Goal: Register for event/course

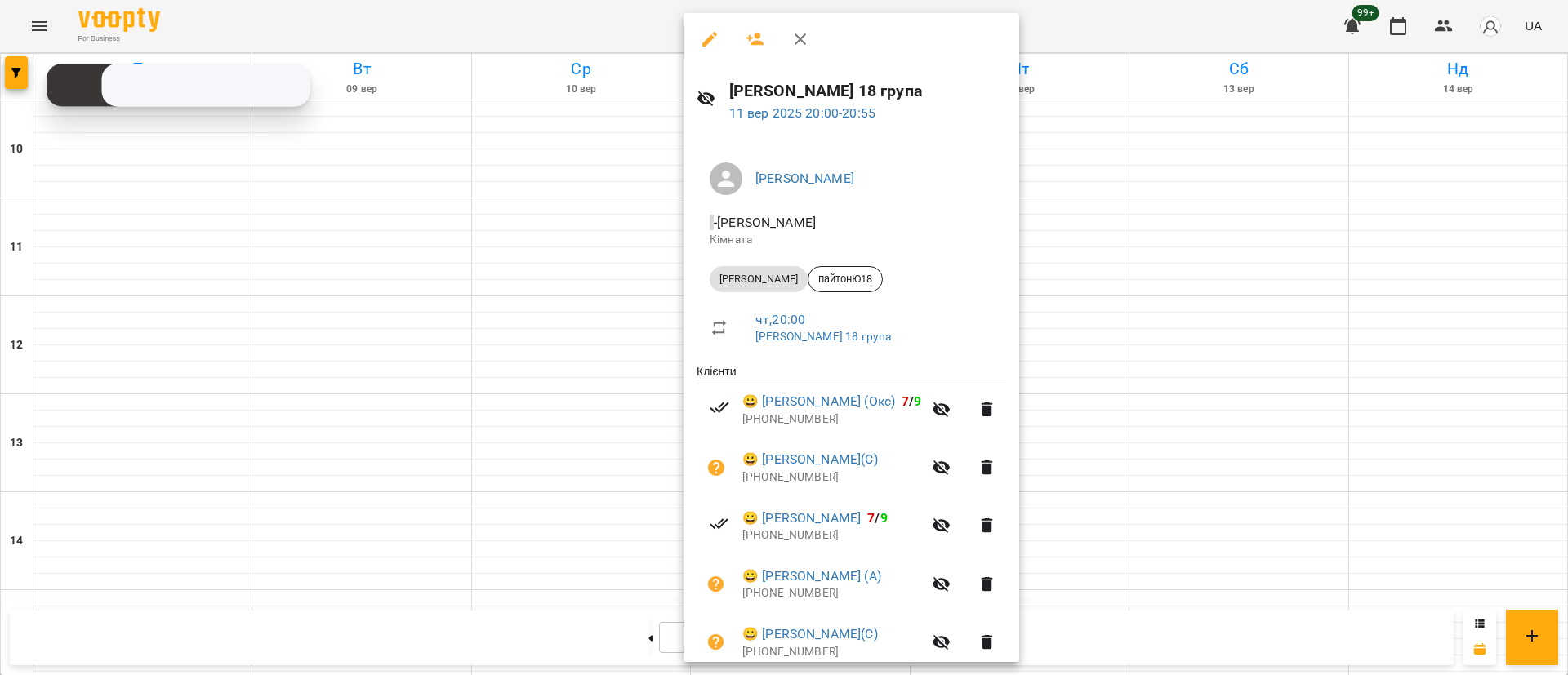
scroll to position [772, 0]
click at [13, 57] on div at bounding box center [784, 338] width 1568 height 675
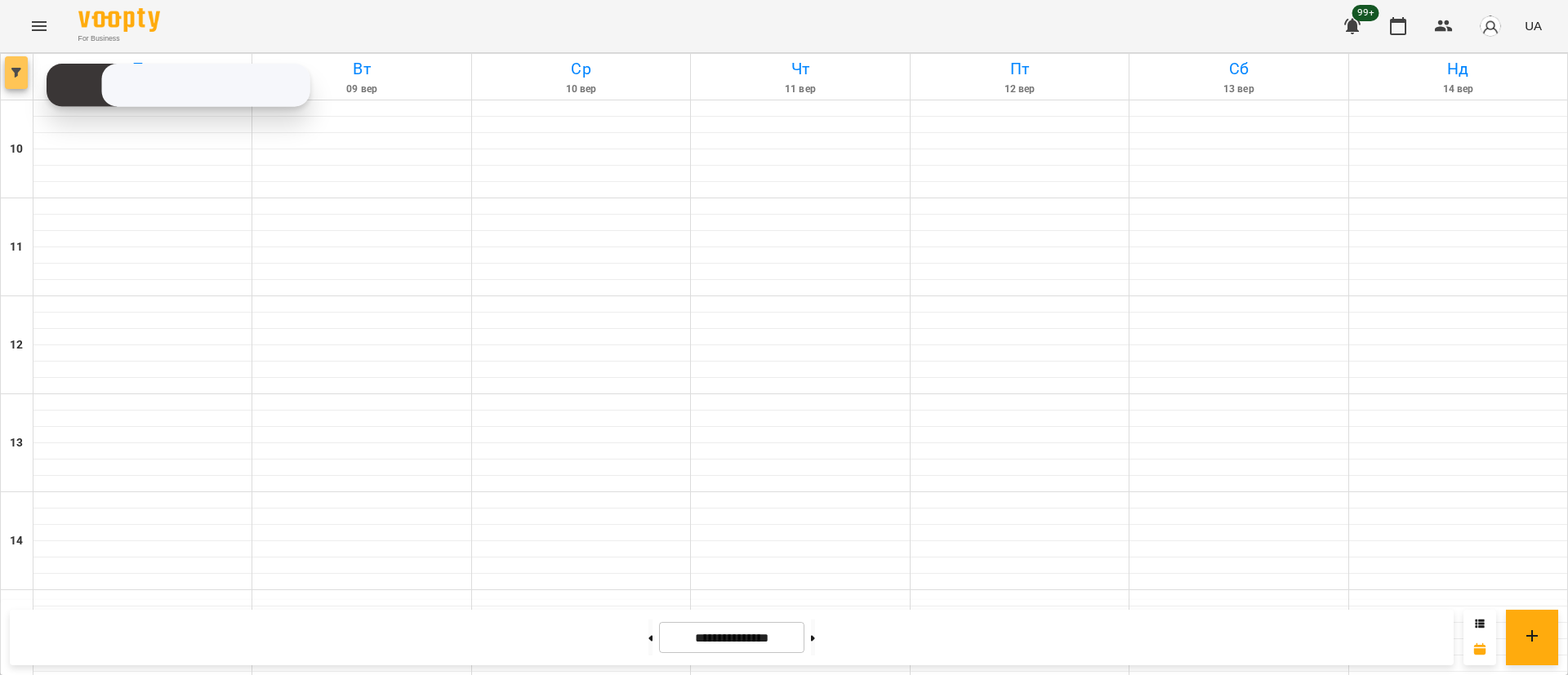
click at [13, 57] on button "button" at bounding box center [16, 73] width 23 height 33
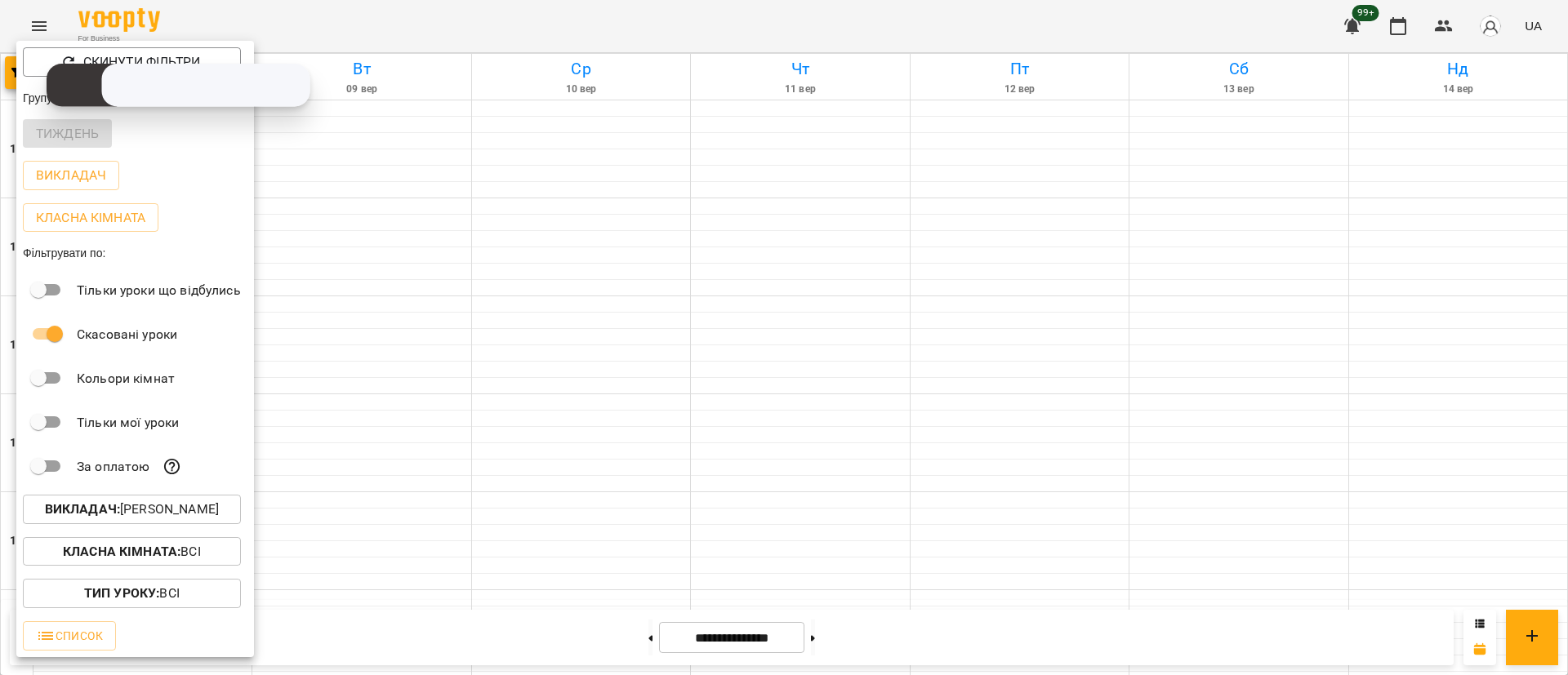
click at [140, 499] on button "Викладач : [PERSON_NAME]" at bounding box center [132, 509] width 218 height 30
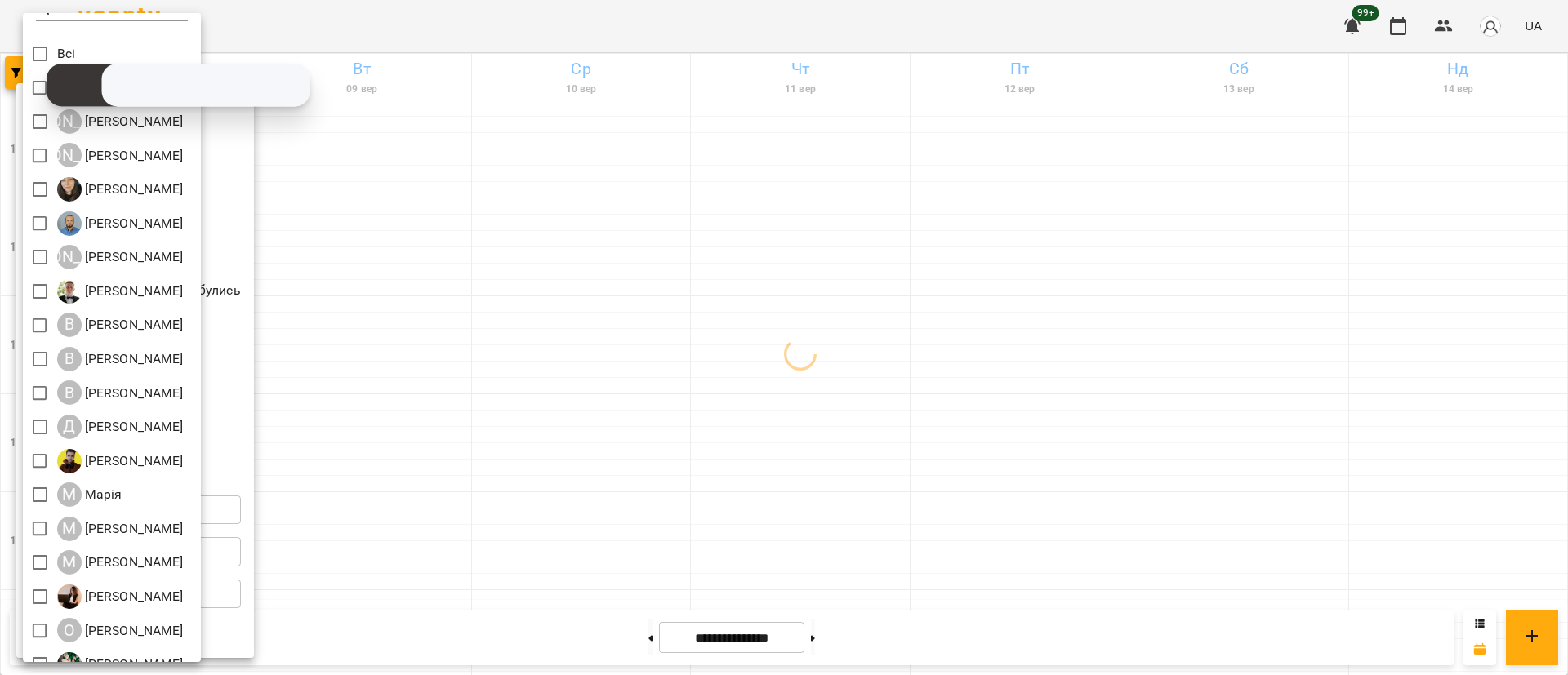
scroll to position [0, 0]
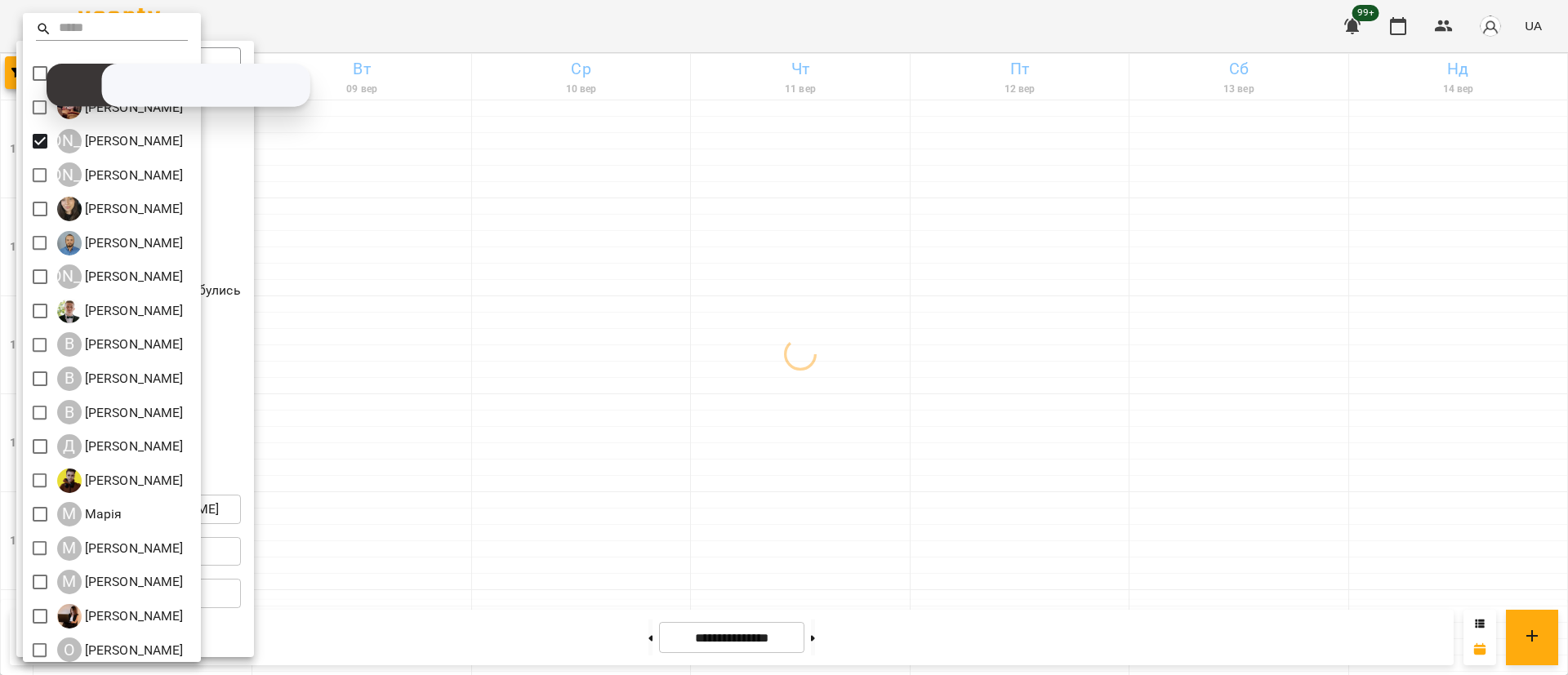
click at [544, 434] on div at bounding box center [784, 338] width 1568 height 675
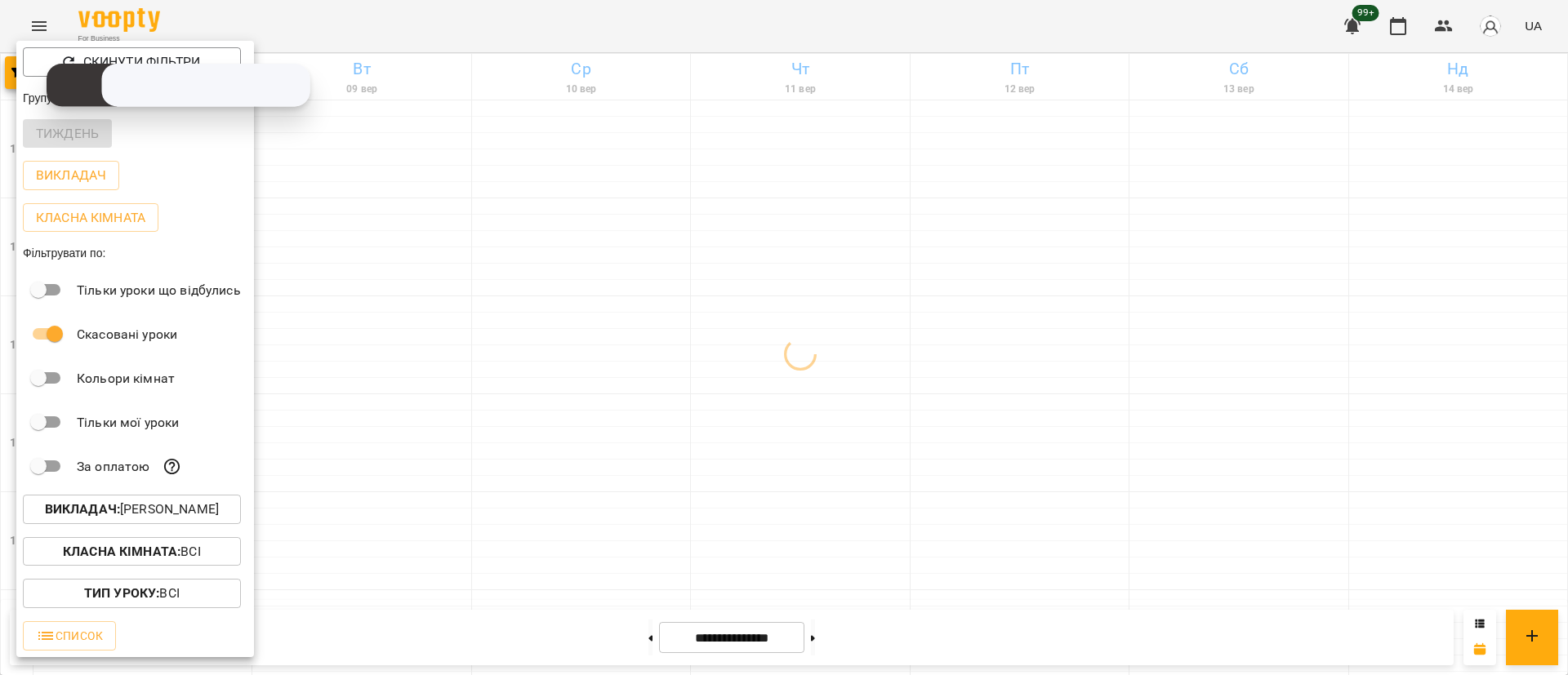
click at [544, 434] on div at bounding box center [784, 338] width 1568 height 675
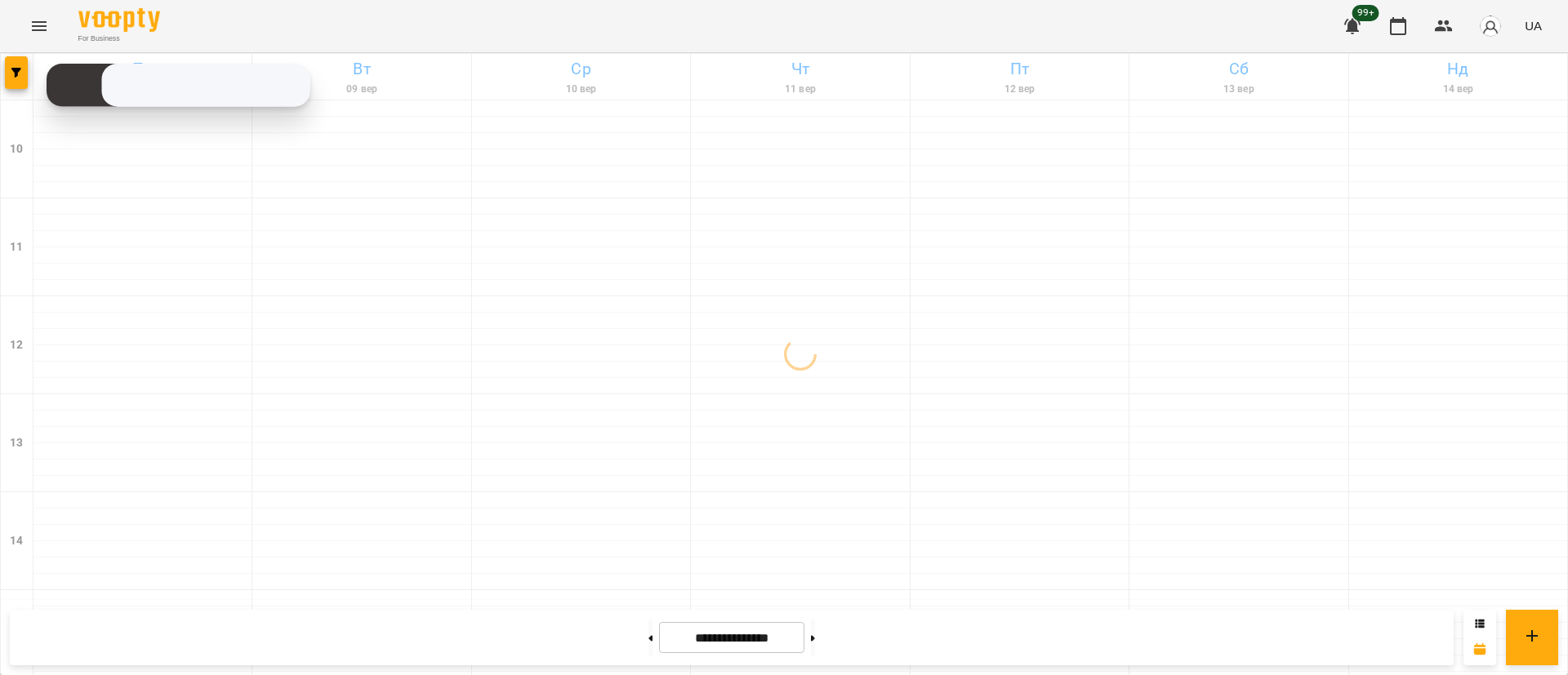
scroll to position [527, 0]
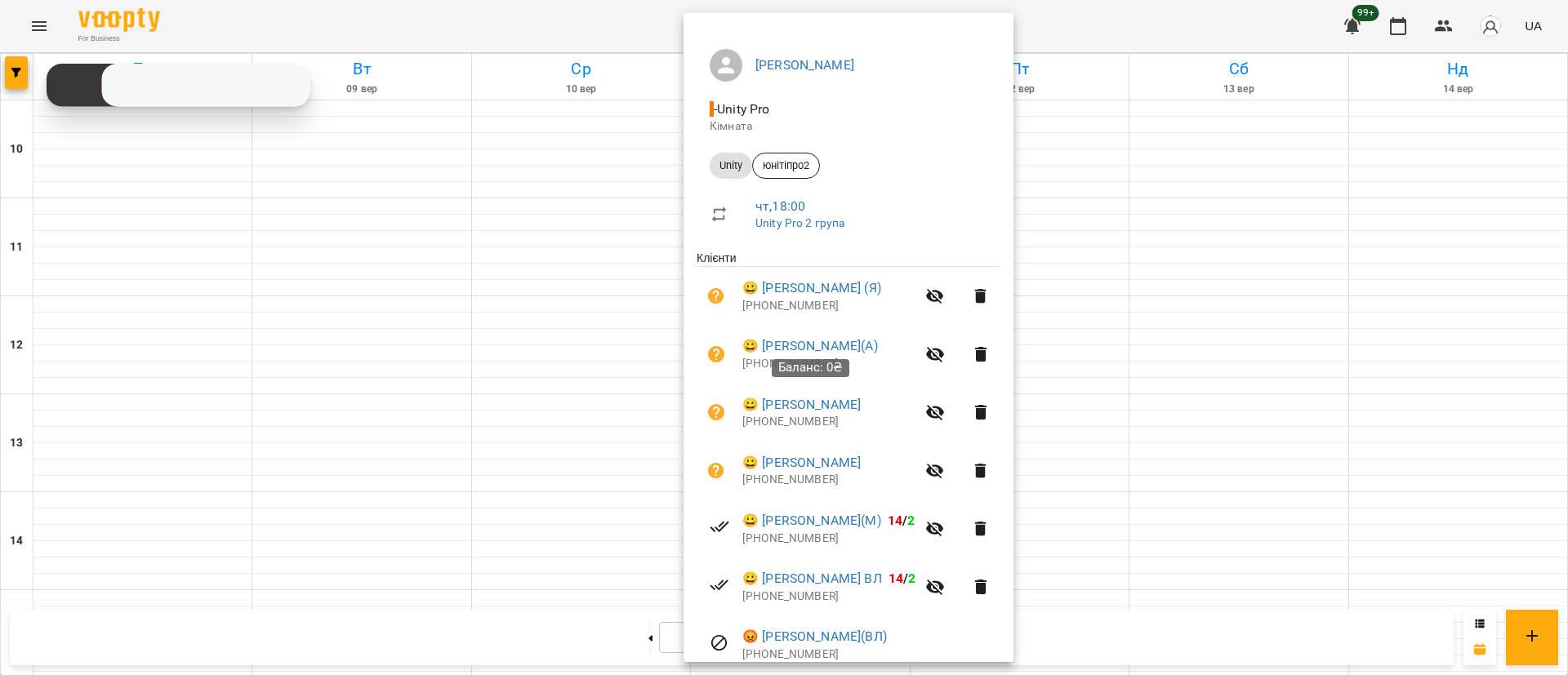
scroll to position [241, 0]
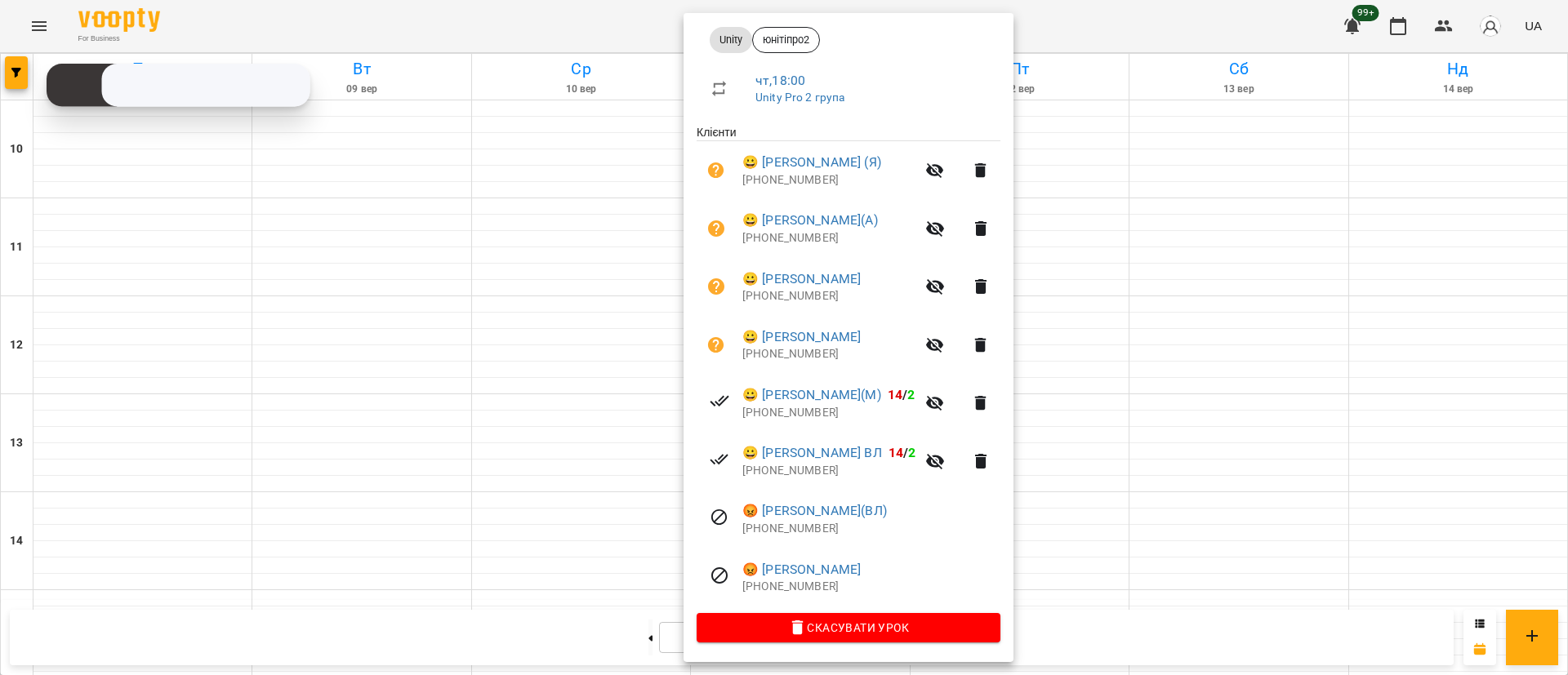
click at [1088, 519] on div at bounding box center [784, 338] width 1568 height 675
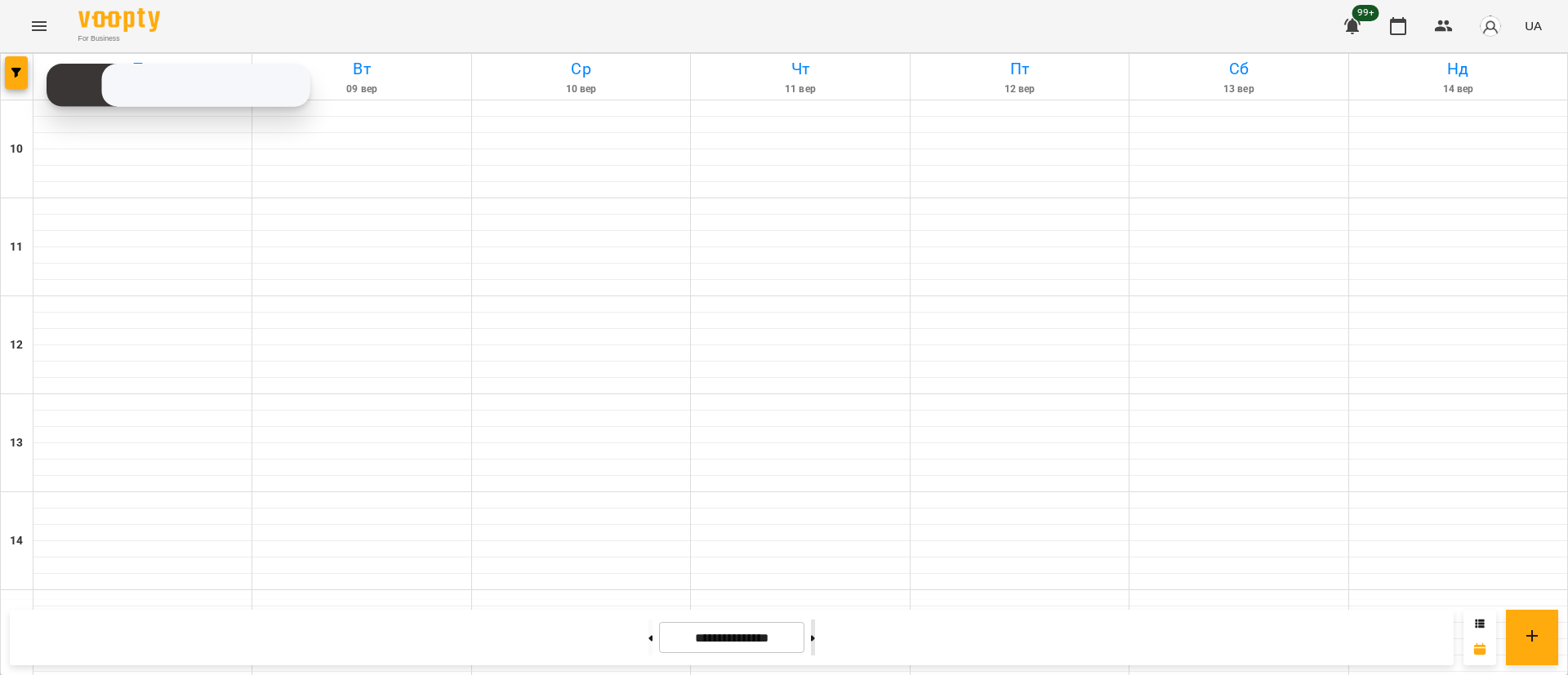
click at [815, 635] on button at bounding box center [812, 637] width 4 height 36
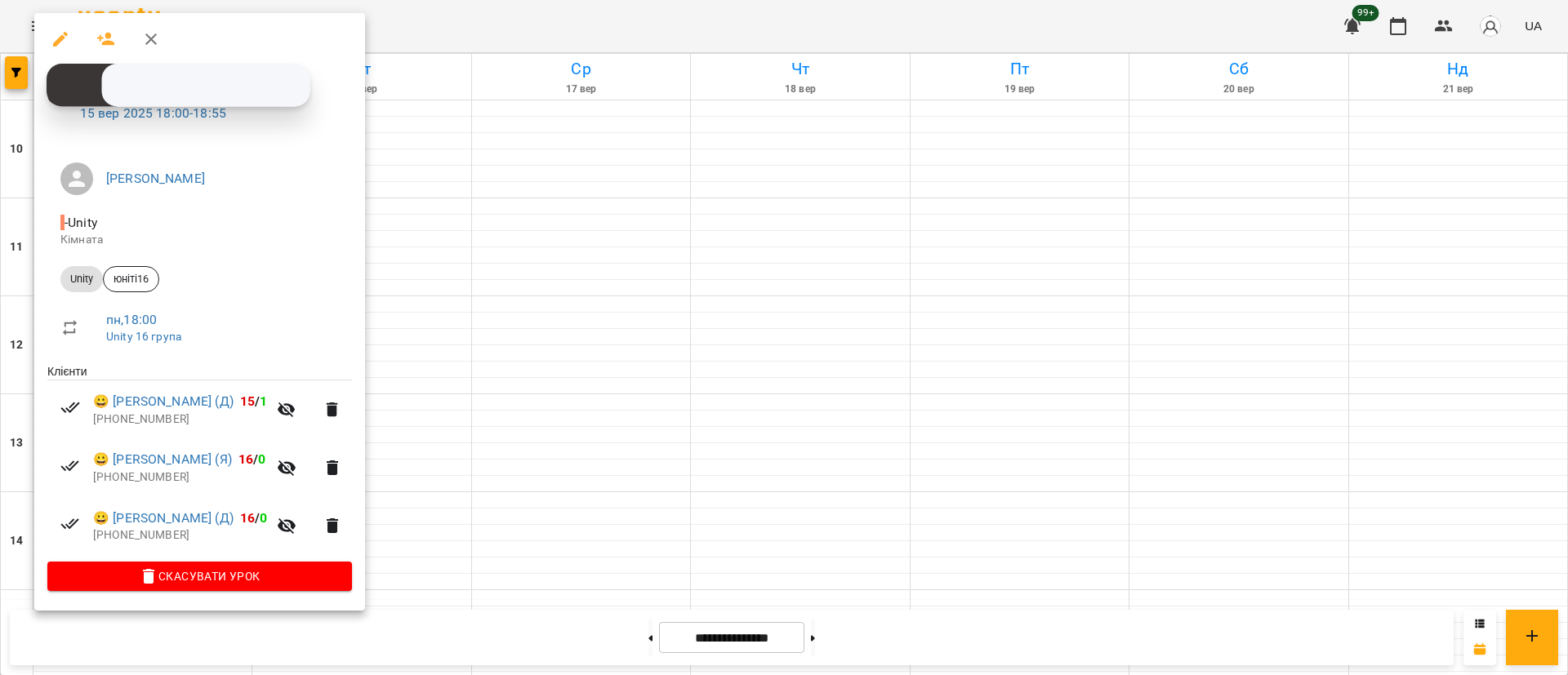
click at [8, 61] on div at bounding box center [784, 338] width 1568 height 675
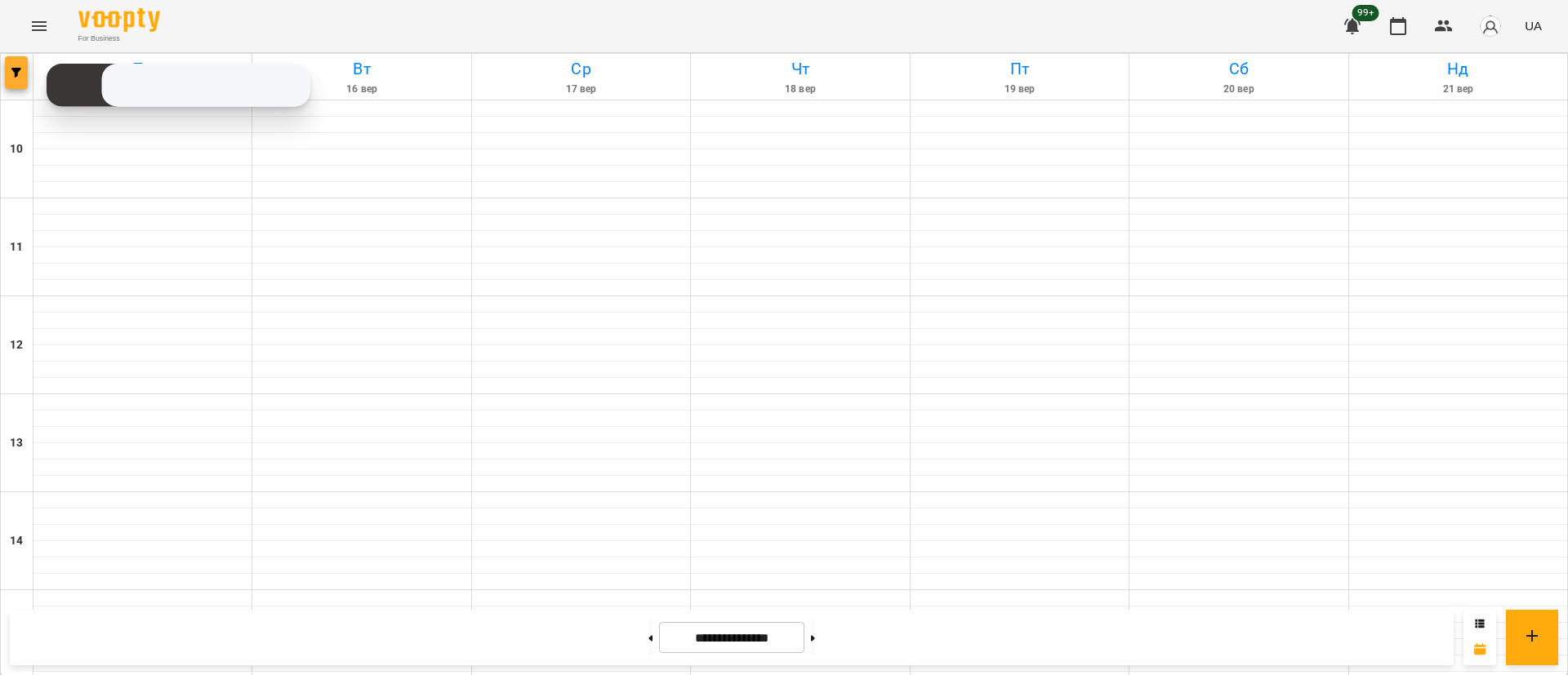
click at [8, 69] on span "button" at bounding box center [16, 73] width 23 height 10
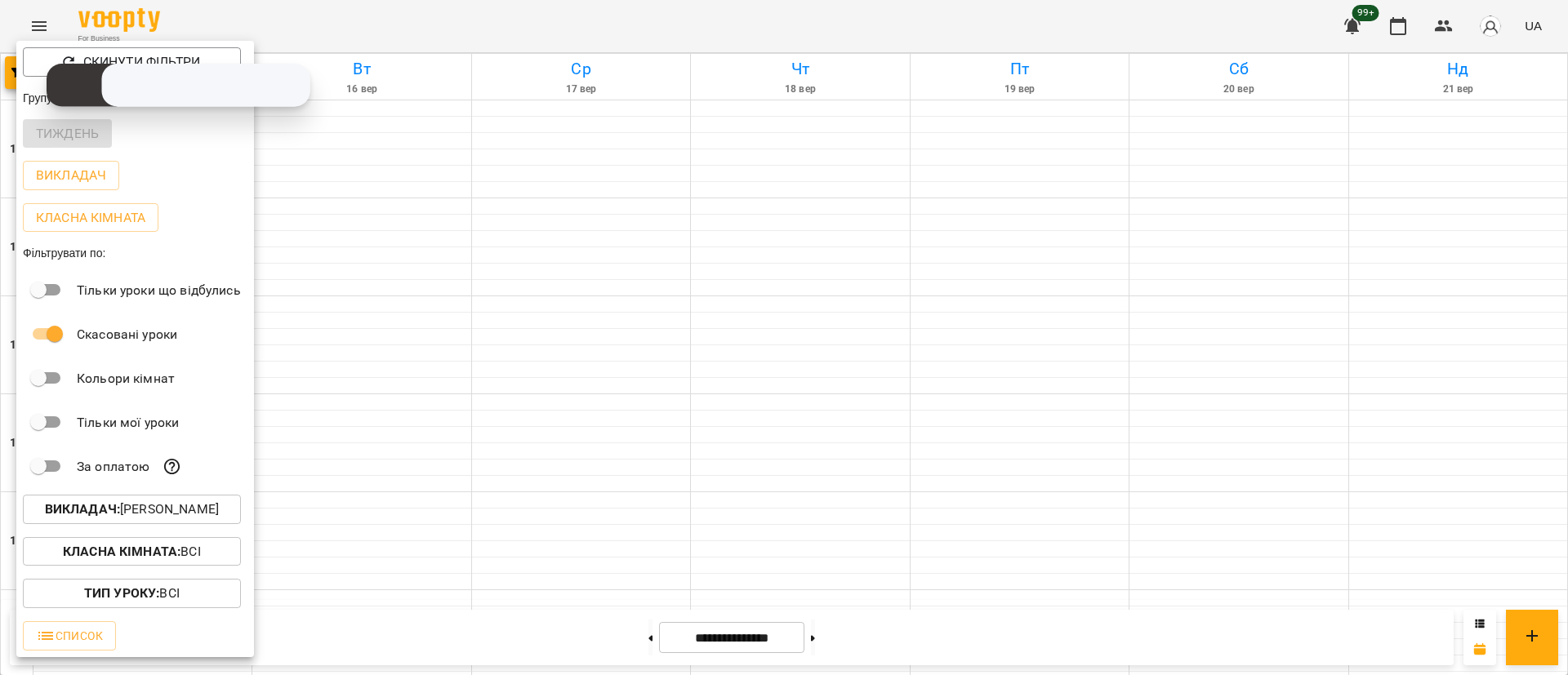
click at [133, 510] on p "Викладач : [PERSON_NAME]" at bounding box center [132, 509] width 174 height 19
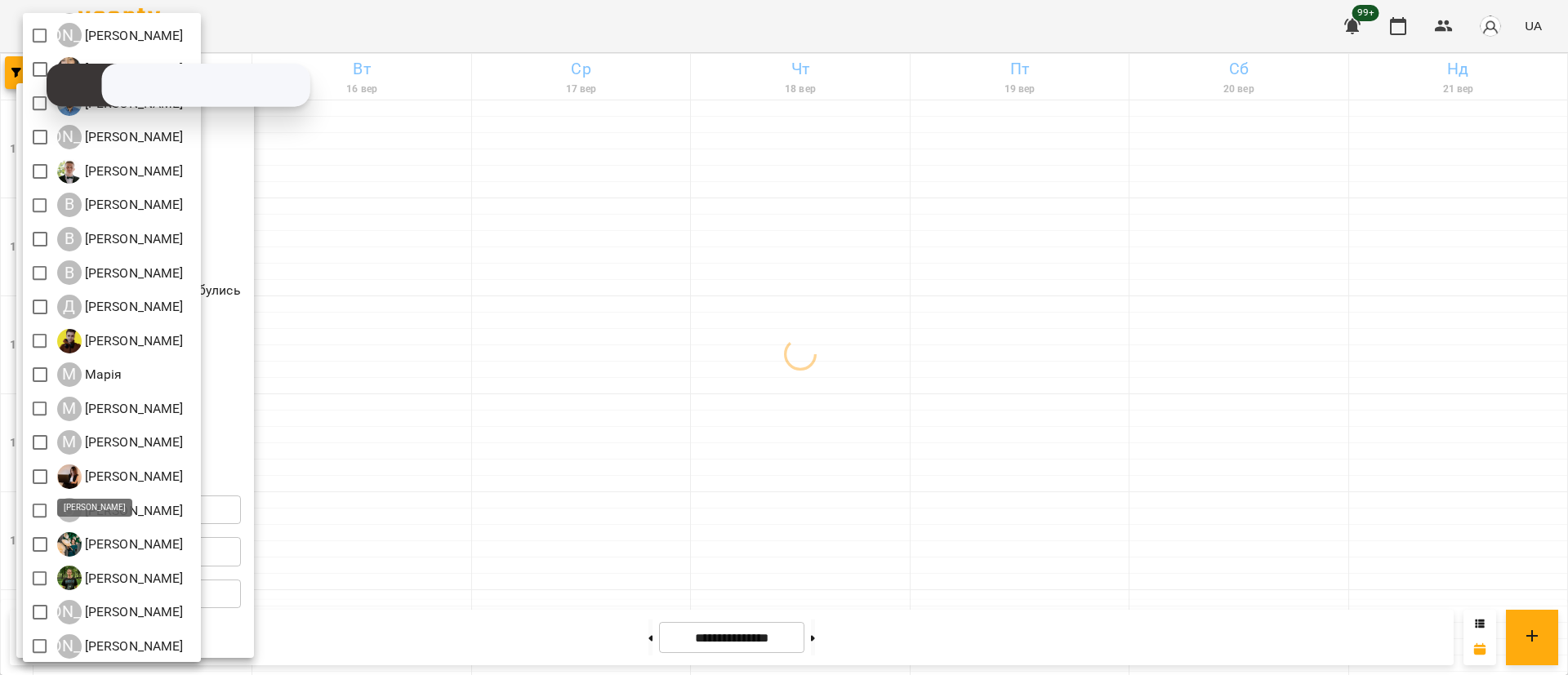
scroll to position [143, 0]
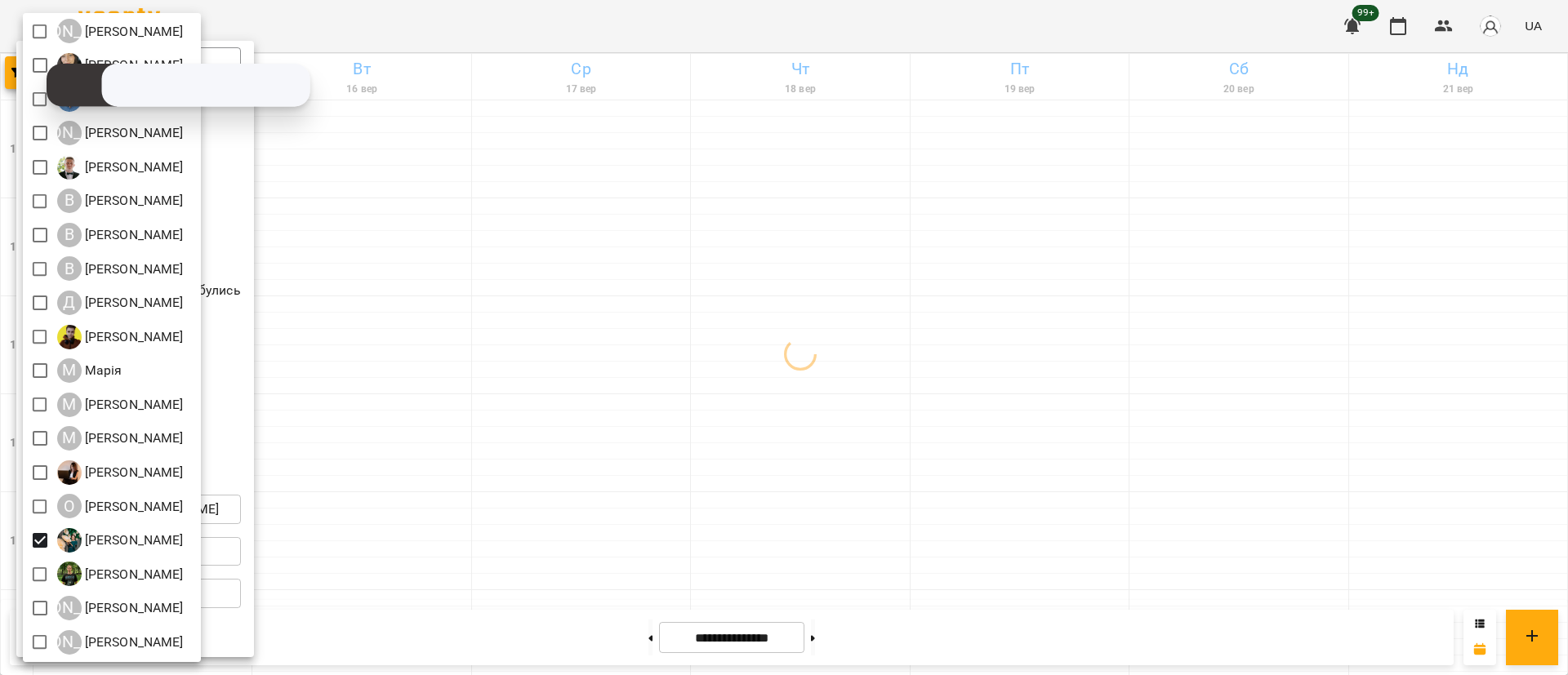
click at [540, 540] on div at bounding box center [784, 338] width 1568 height 675
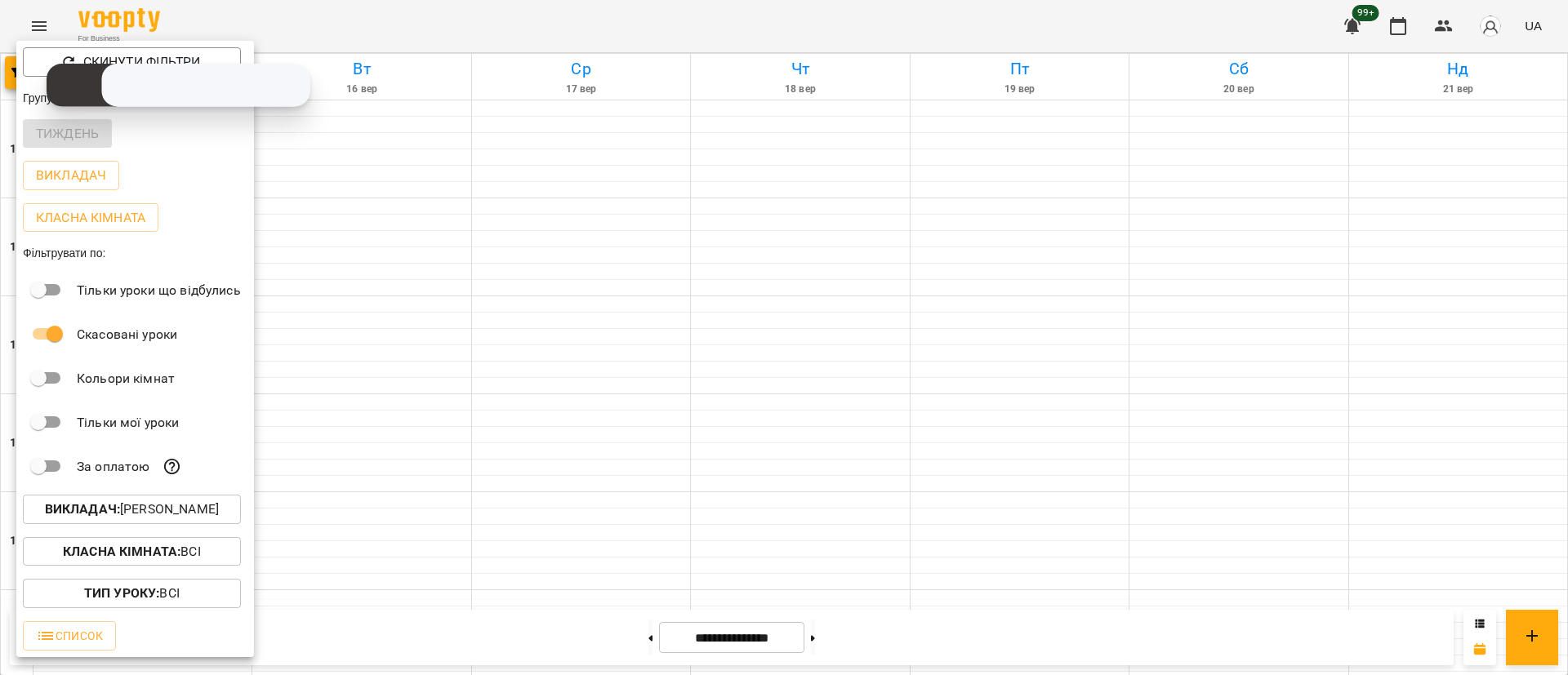
click at [540, 540] on div at bounding box center [784, 338] width 1568 height 675
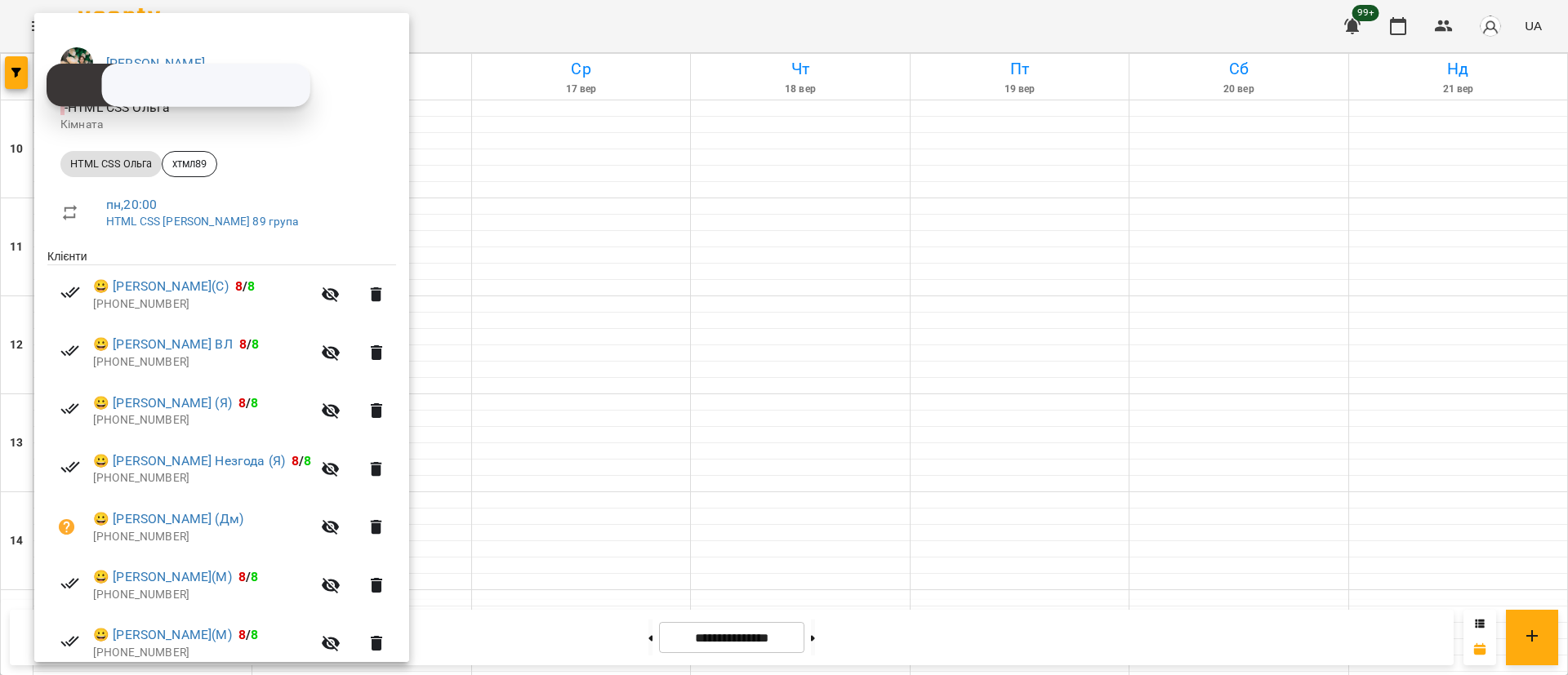
scroll to position [112, 0]
click at [492, 528] on div at bounding box center [784, 338] width 1568 height 675
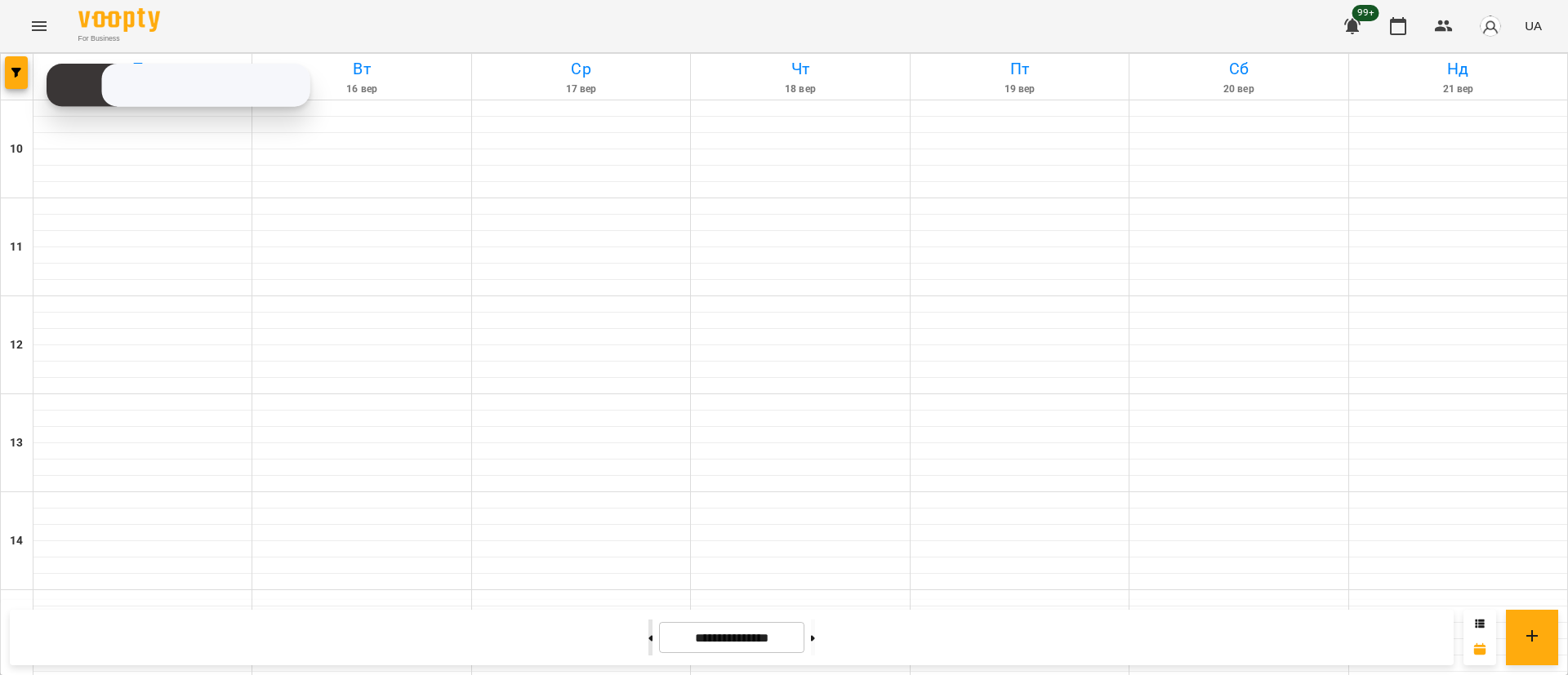
click at [648, 643] on button at bounding box center [650, 637] width 4 height 36
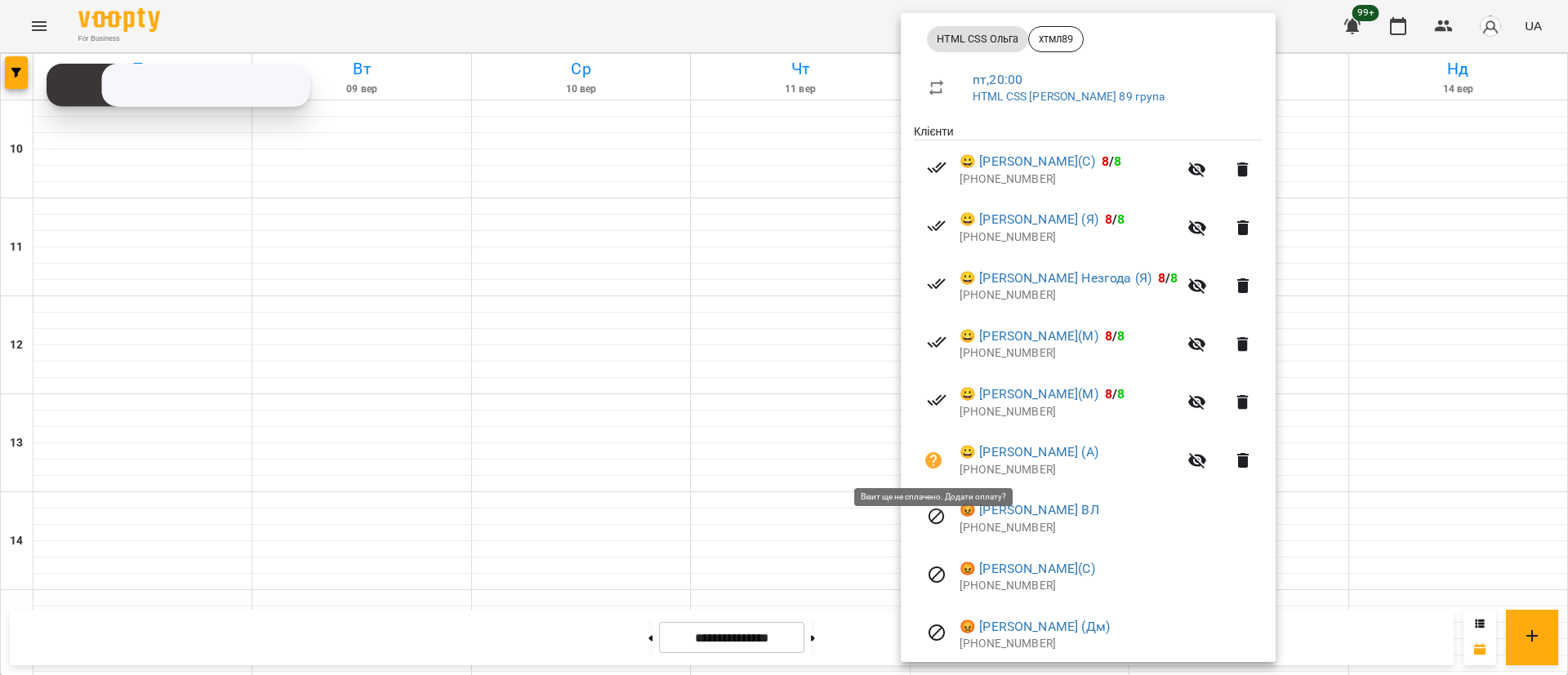
scroll to position [245, 0]
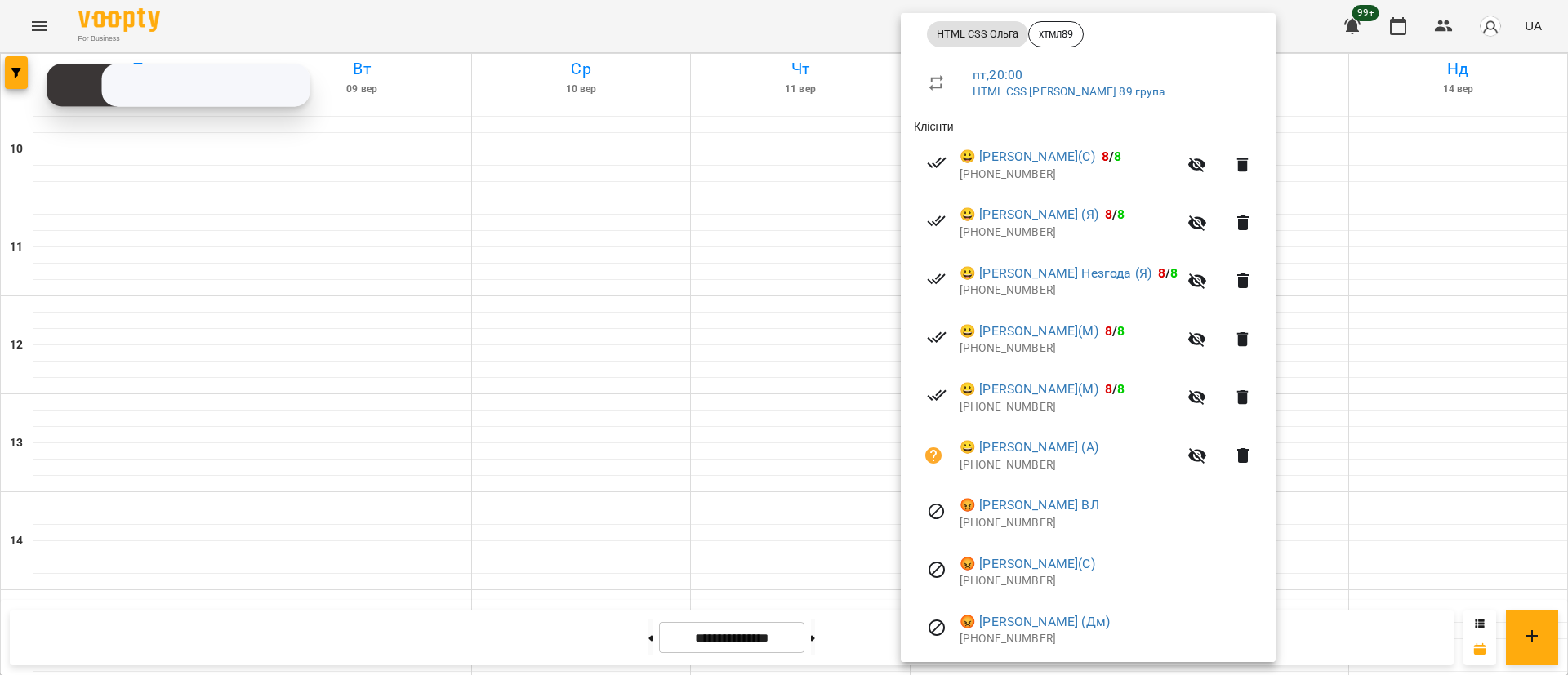
click at [544, 365] on div at bounding box center [784, 338] width 1568 height 675
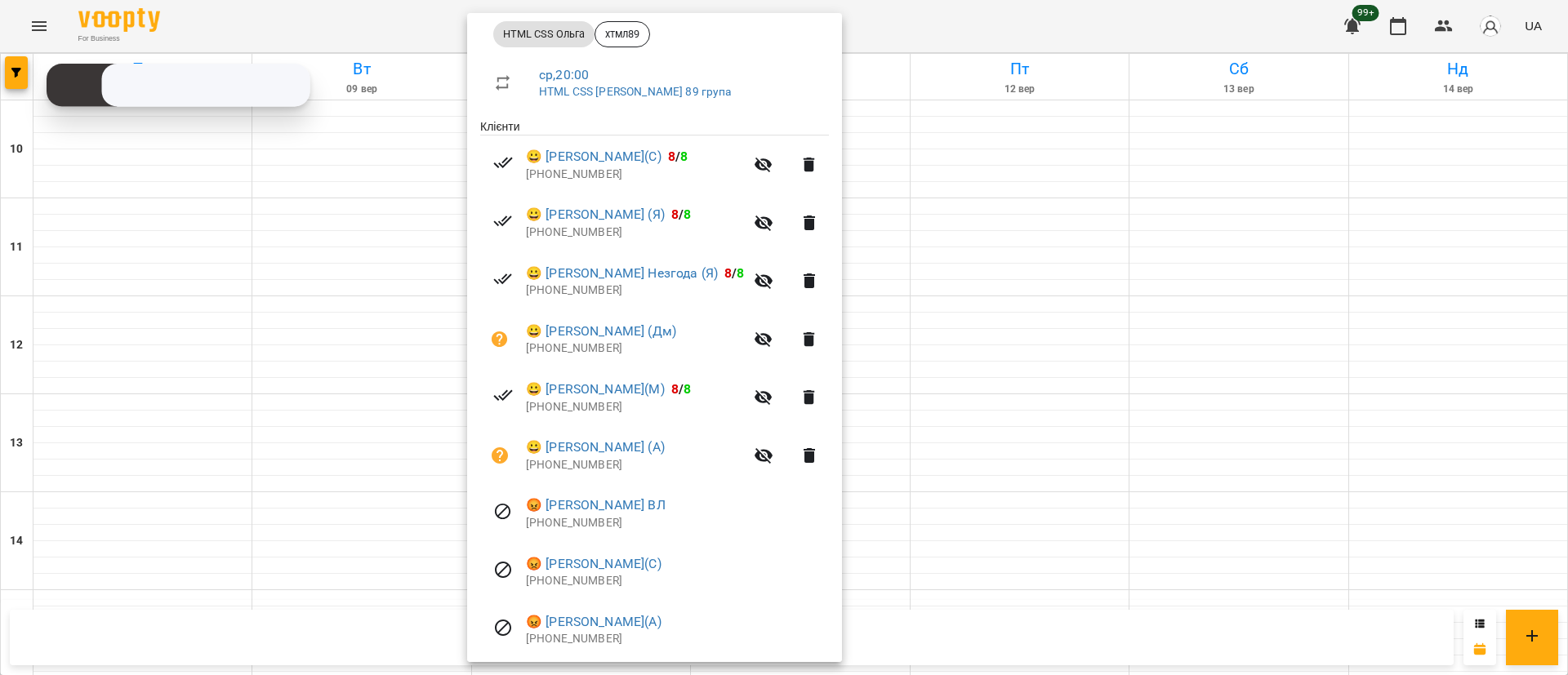
click at [188, 357] on div at bounding box center [784, 338] width 1568 height 675
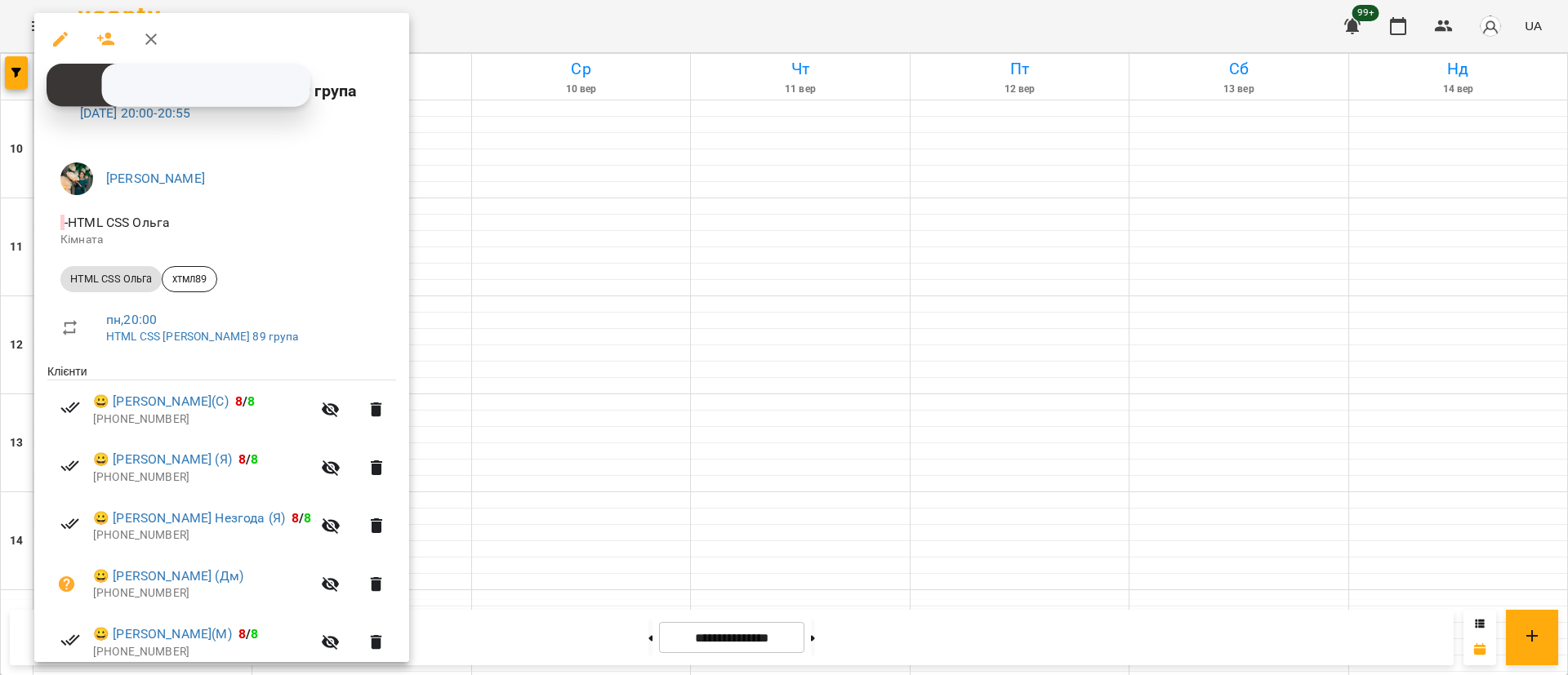
scroll to position [358, 0]
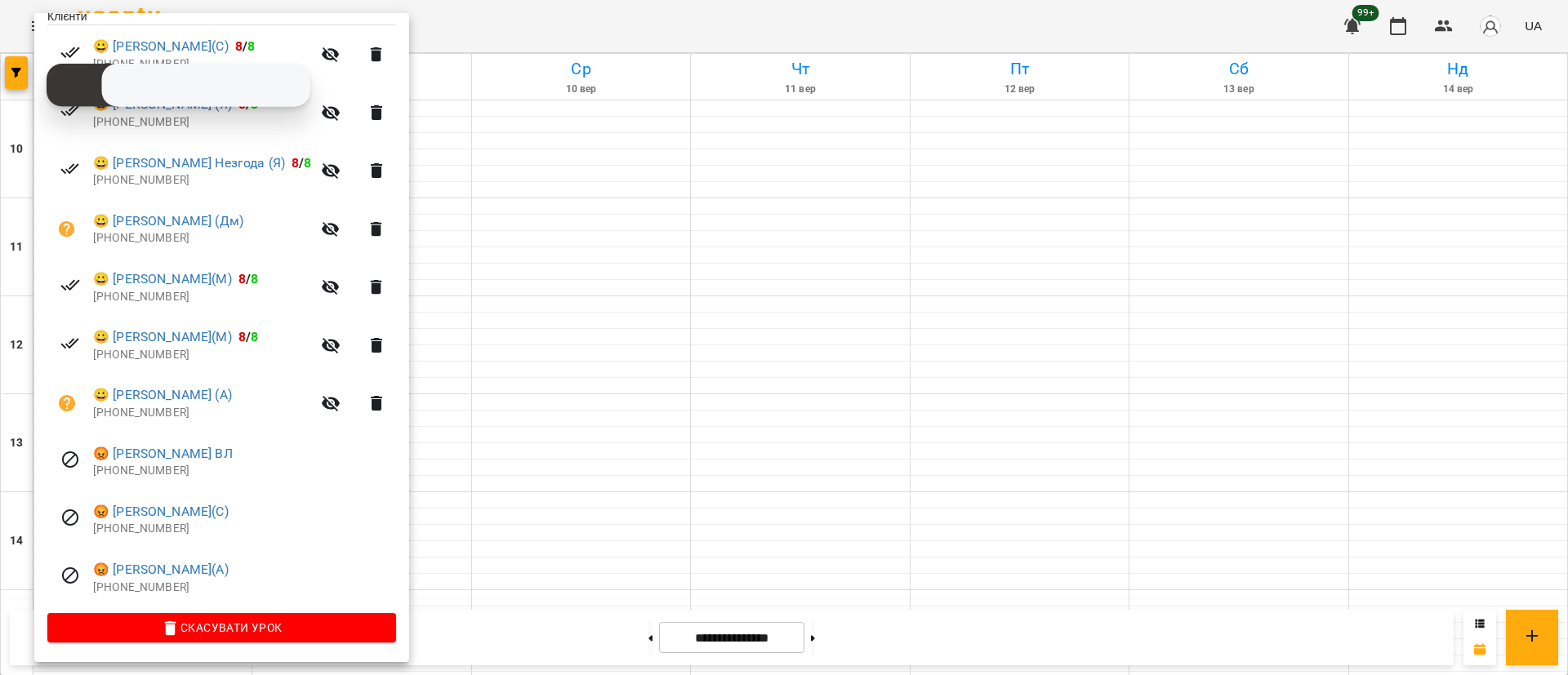
click at [578, 552] on div at bounding box center [784, 338] width 1568 height 675
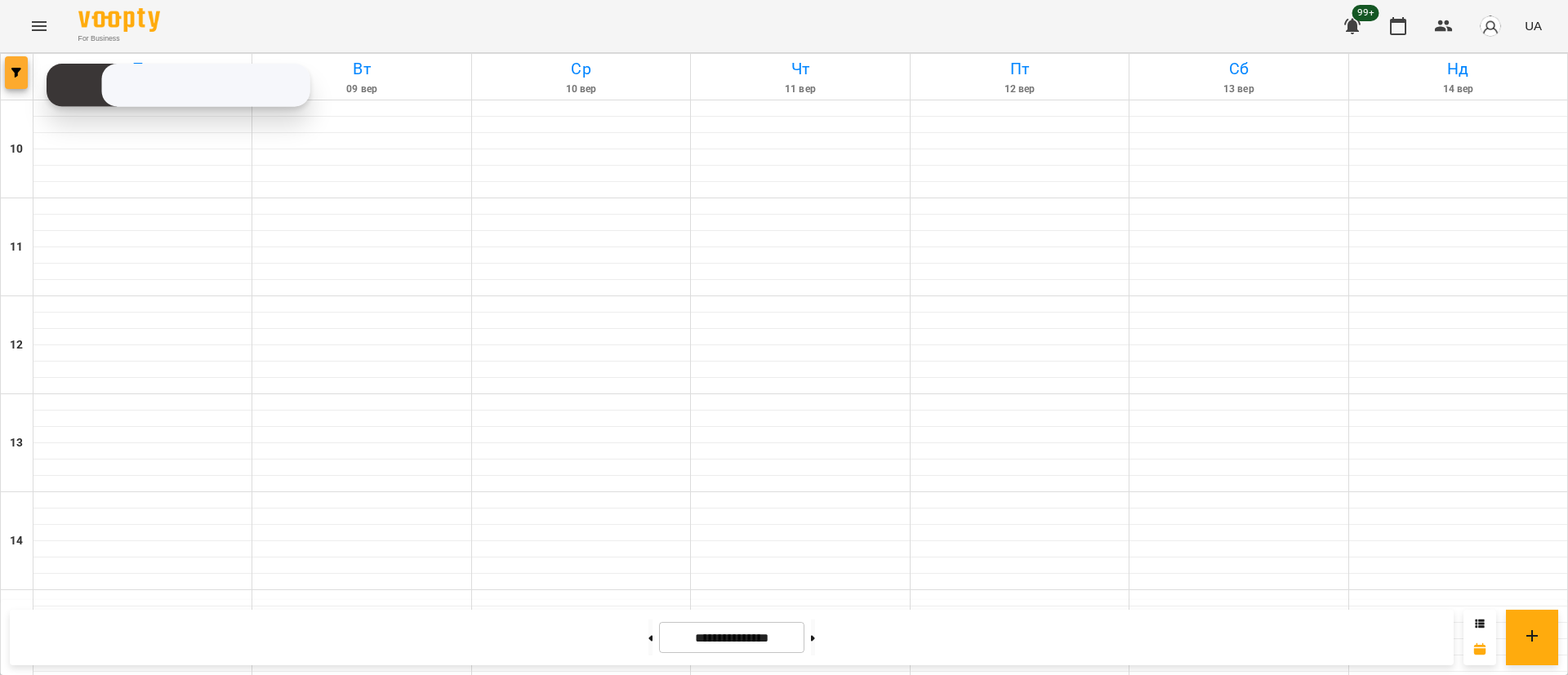
click at [16, 81] on button "button" at bounding box center [16, 73] width 23 height 33
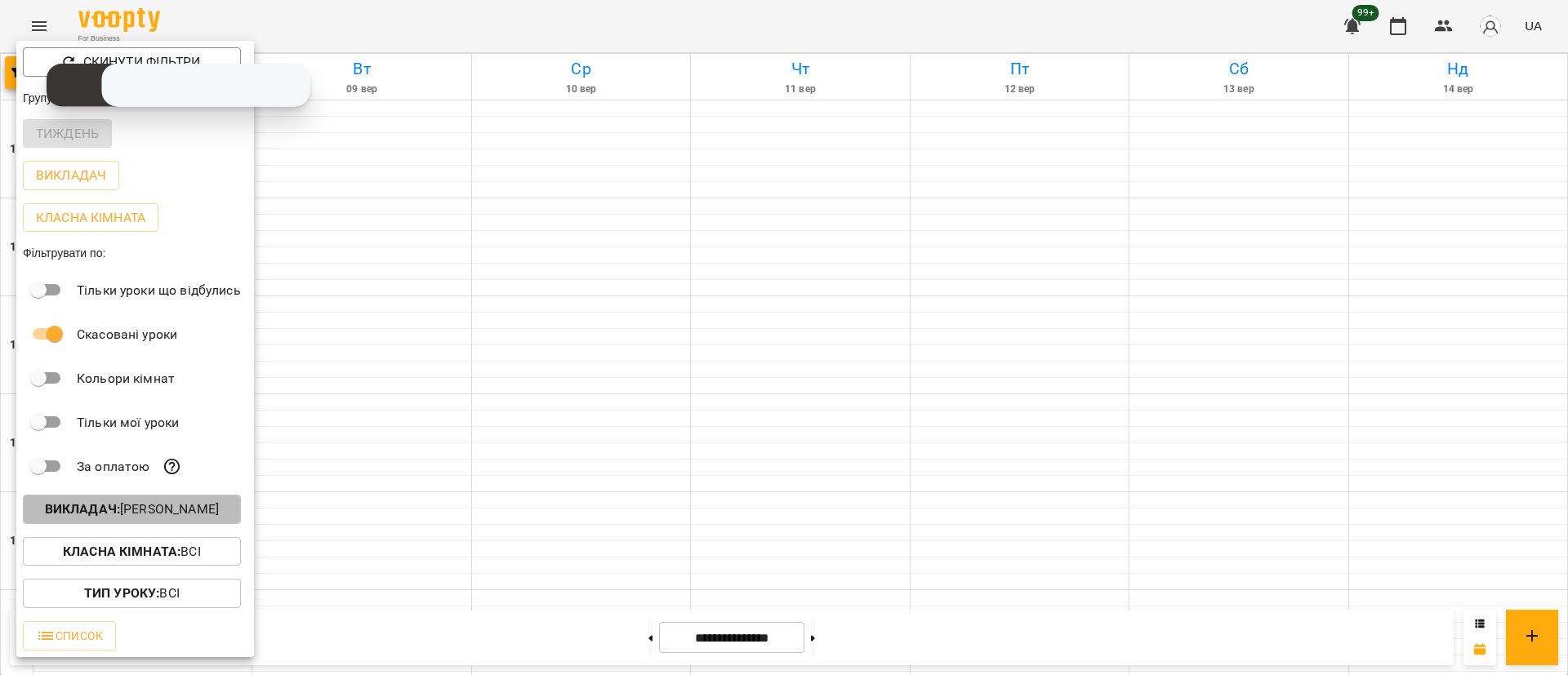
click at [171, 517] on p "Викладач : [PERSON_NAME]" at bounding box center [132, 509] width 174 height 19
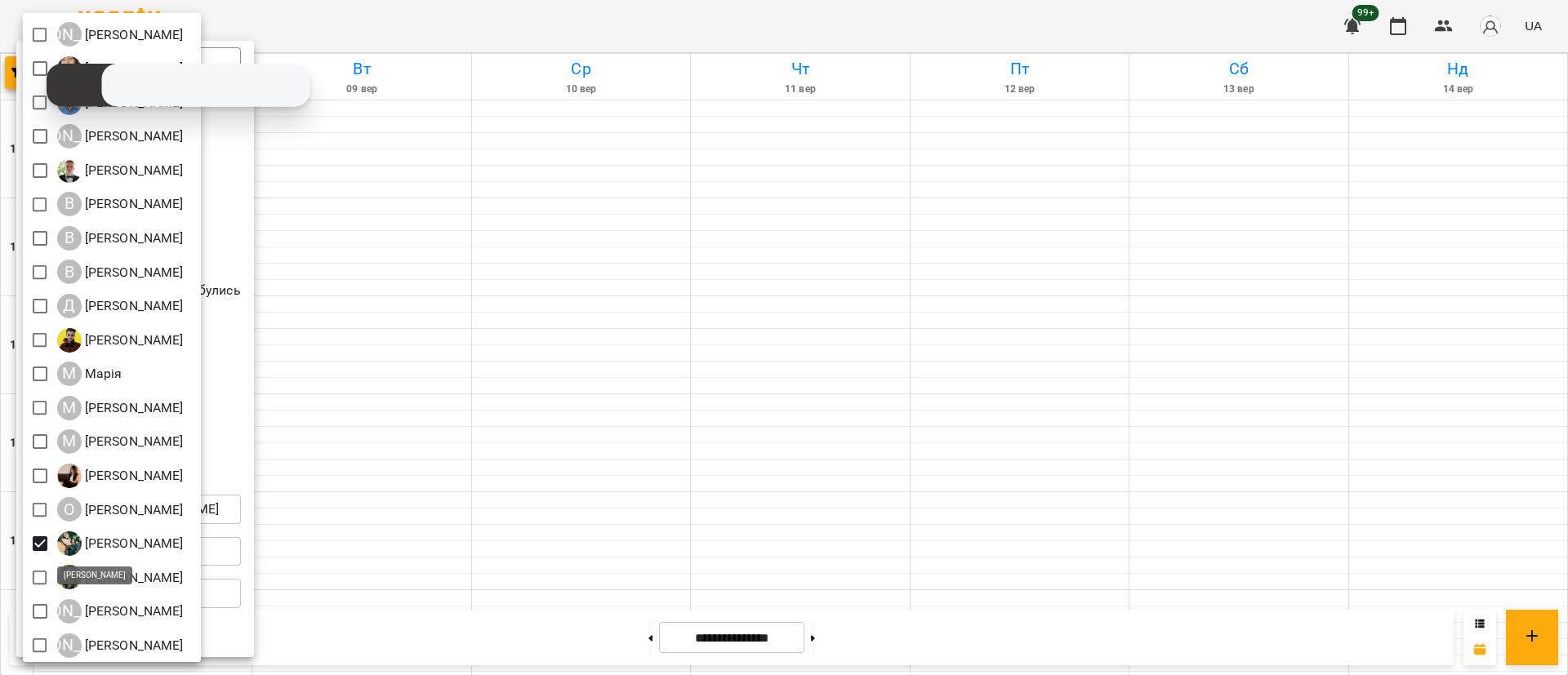
scroll to position [143, 0]
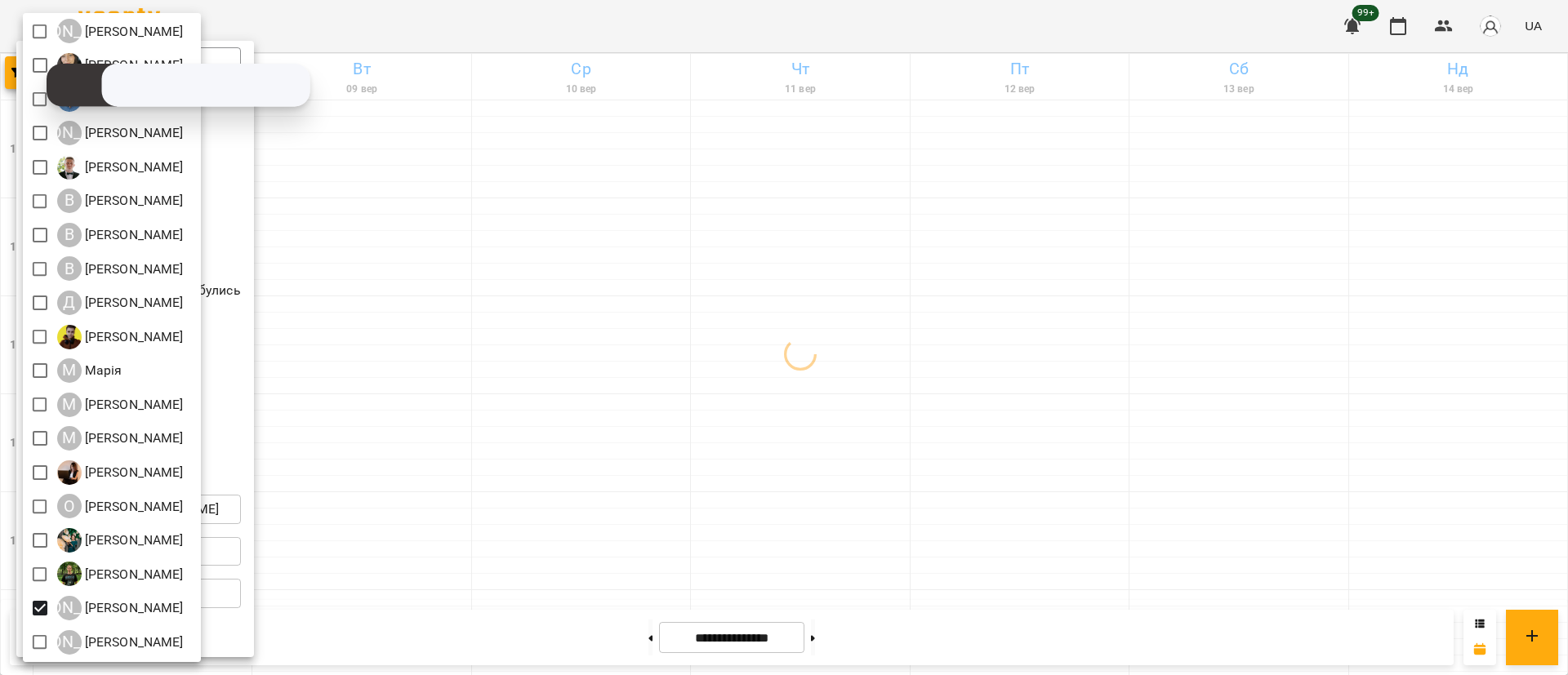
click at [501, 458] on div at bounding box center [784, 338] width 1568 height 675
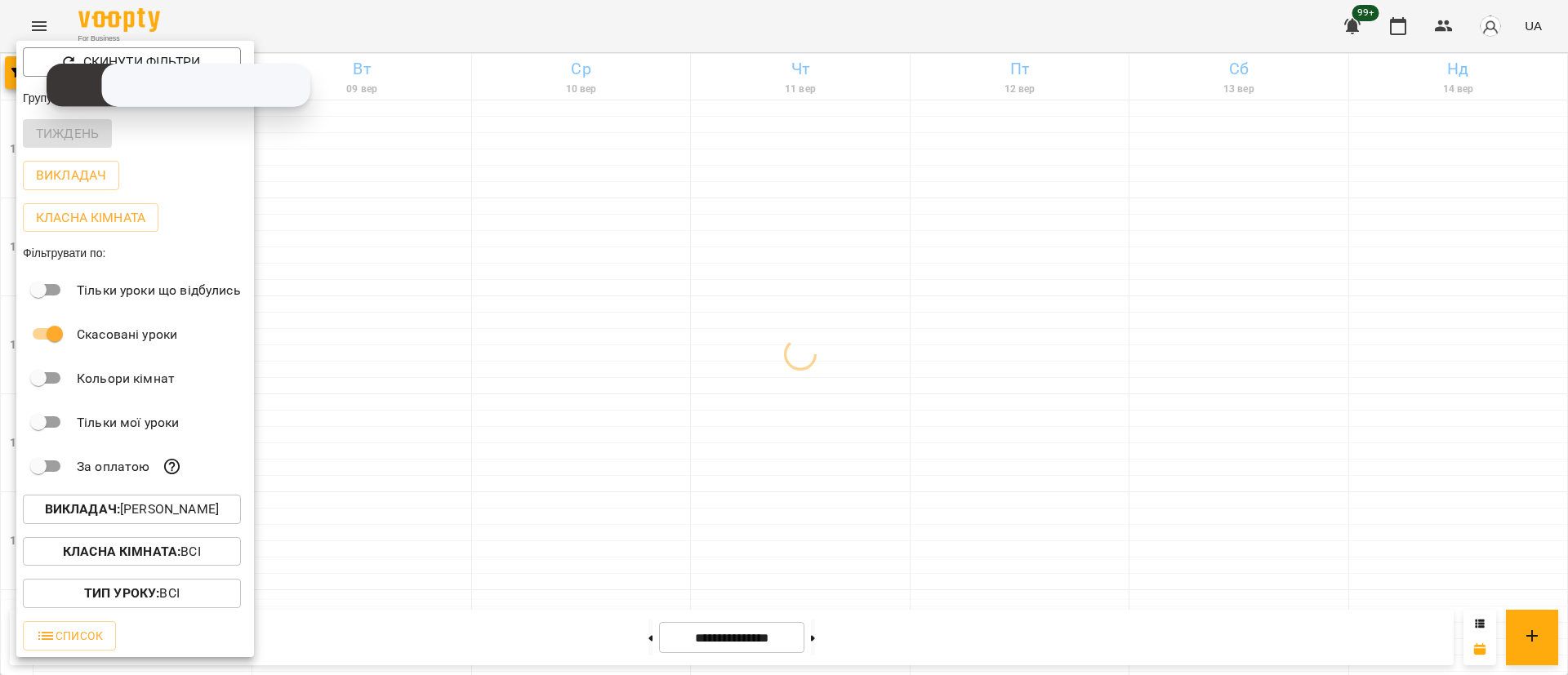
click at [664, 521] on div at bounding box center [784, 338] width 1568 height 675
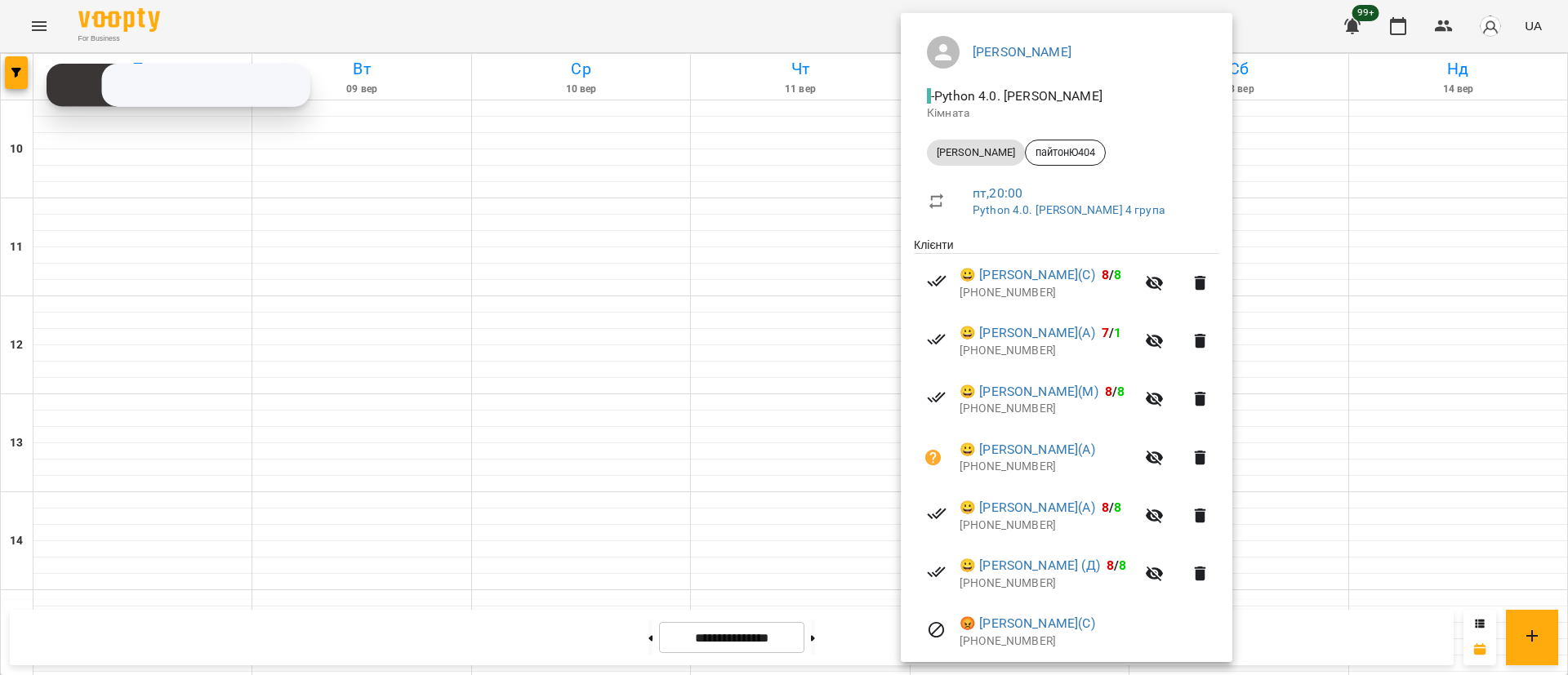
scroll to position [107, 0]
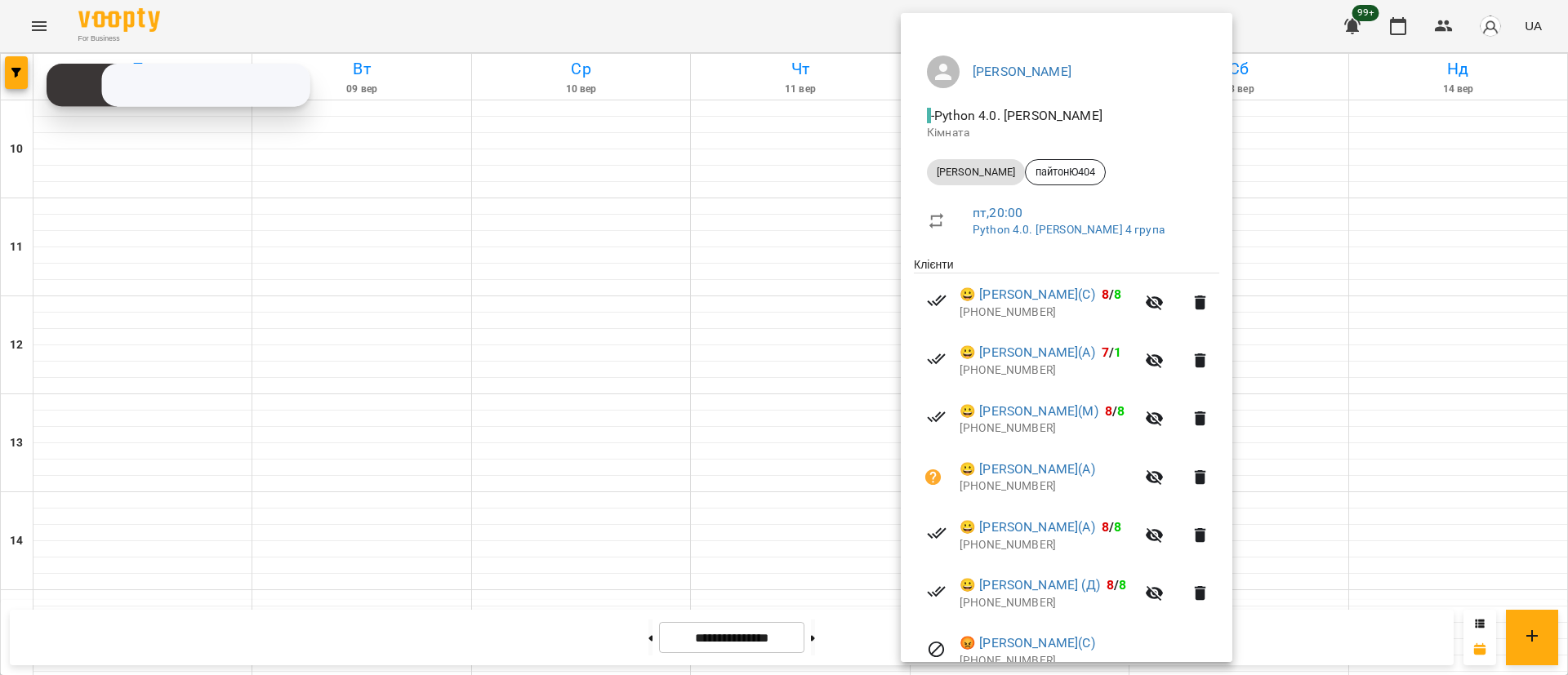
click at [595, 364] on div at bounding box center [784, 338] width 1568 height 675
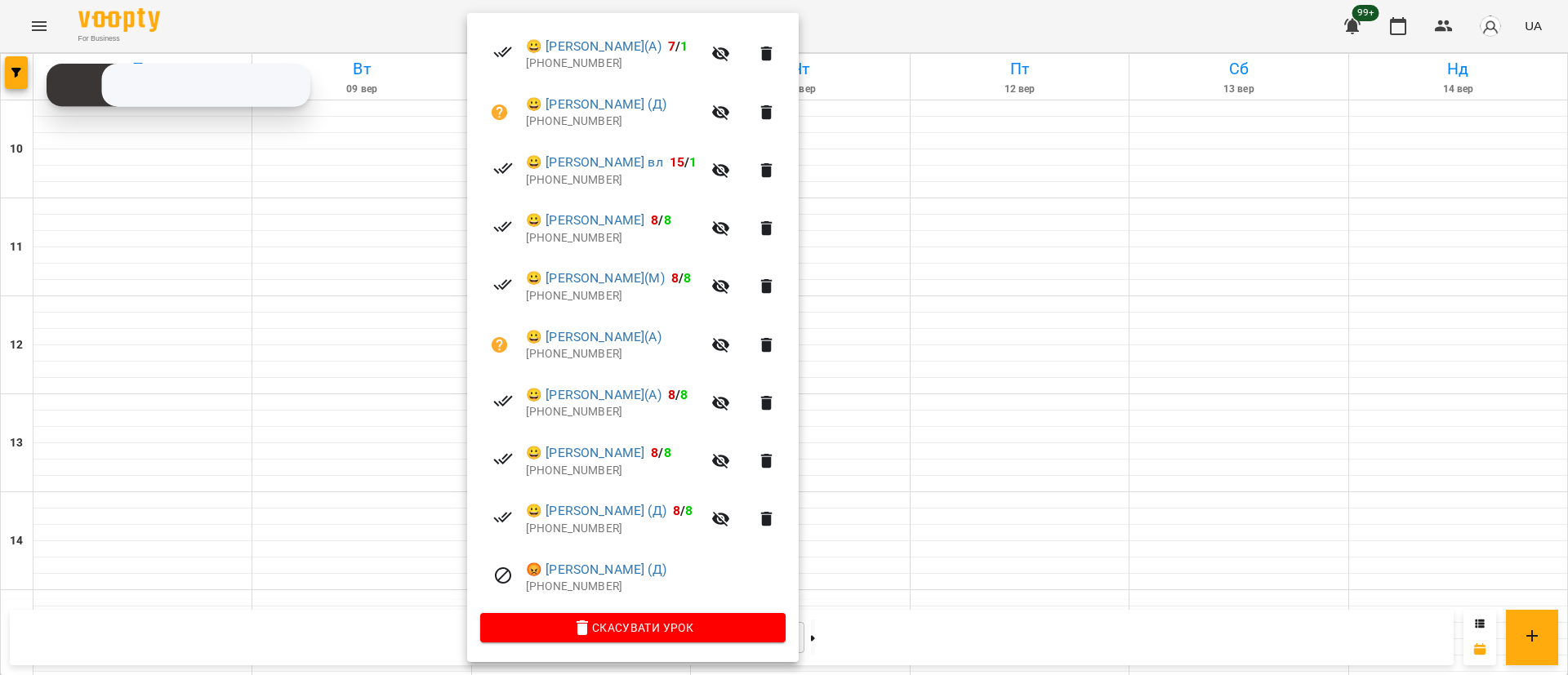
scroll to position [352, 0]
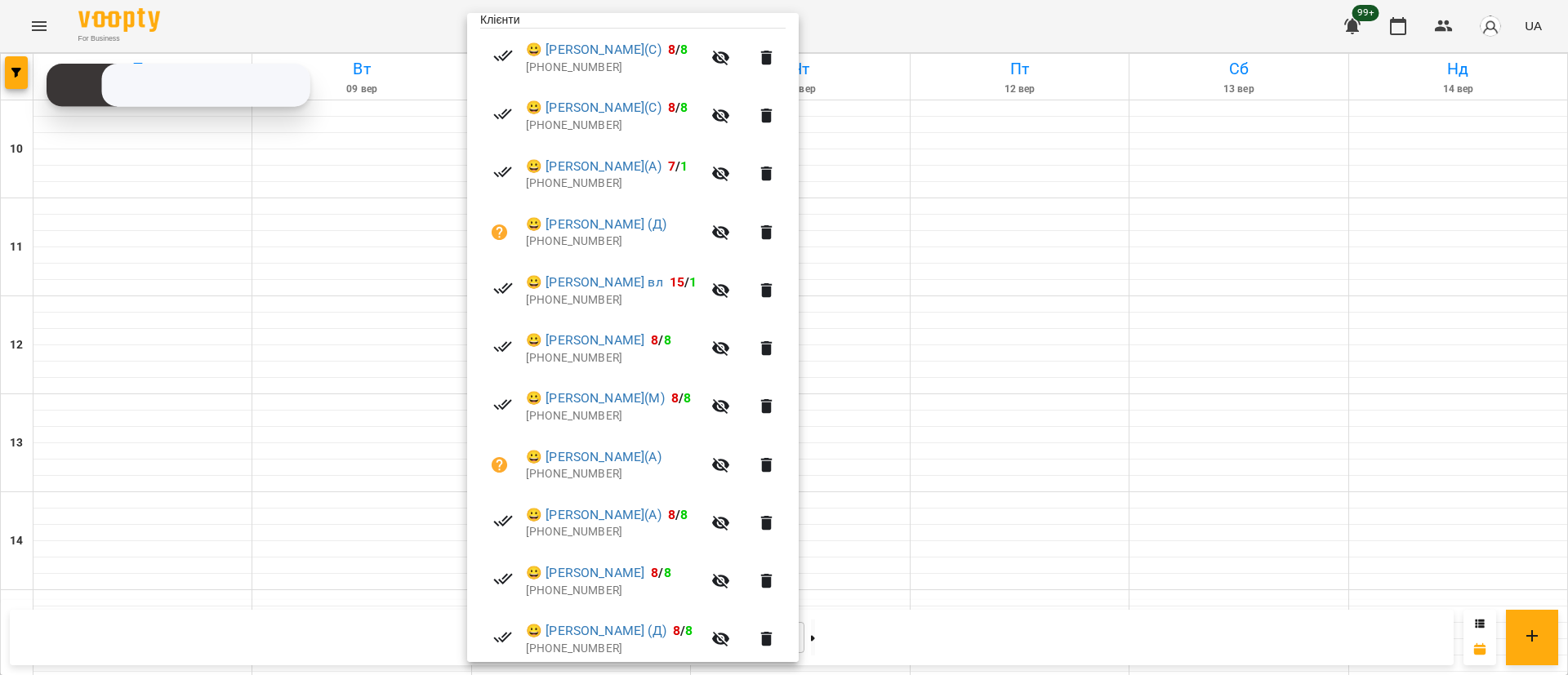
click at [1131, 569] on div at bounding box center [784, 338] width 1568 height 675
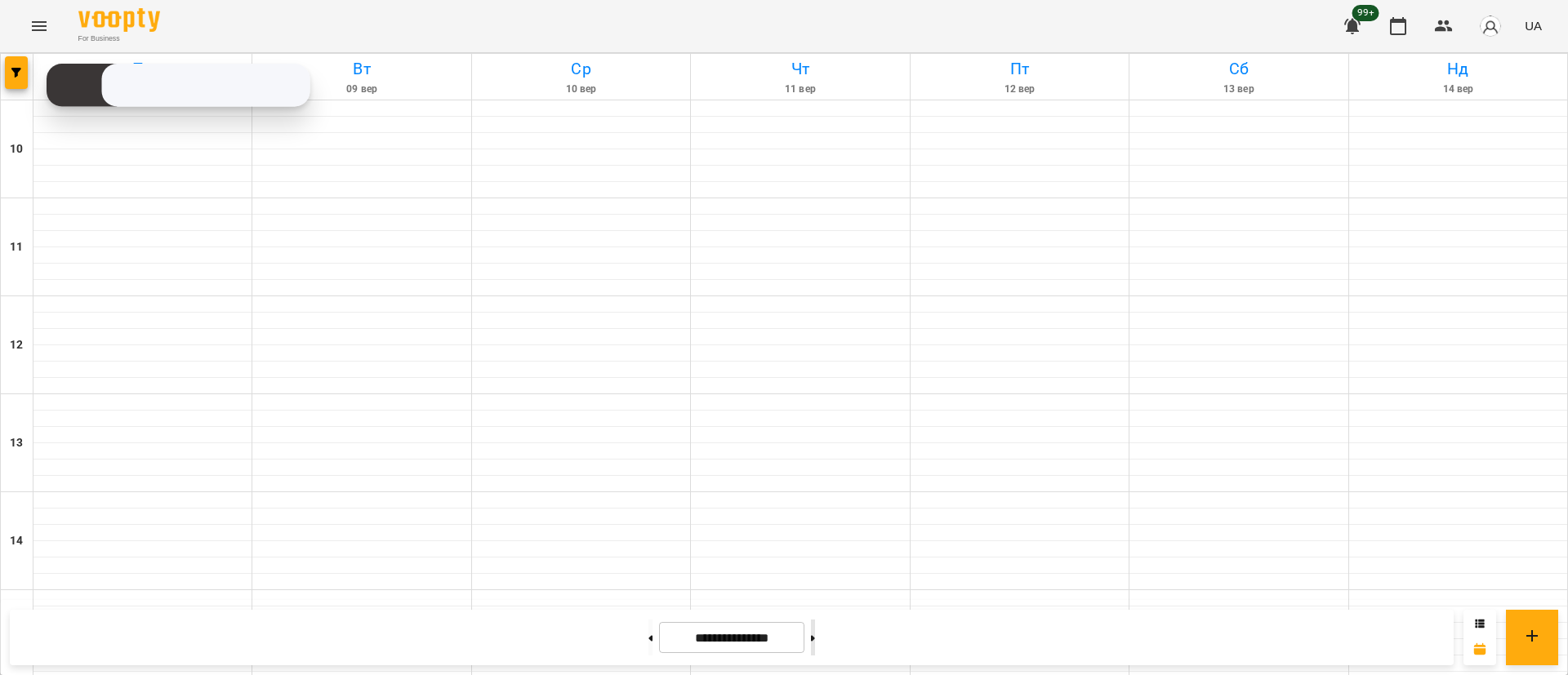
click at [815, 642] on button at bounding box center [812, 637] width 4 height 36
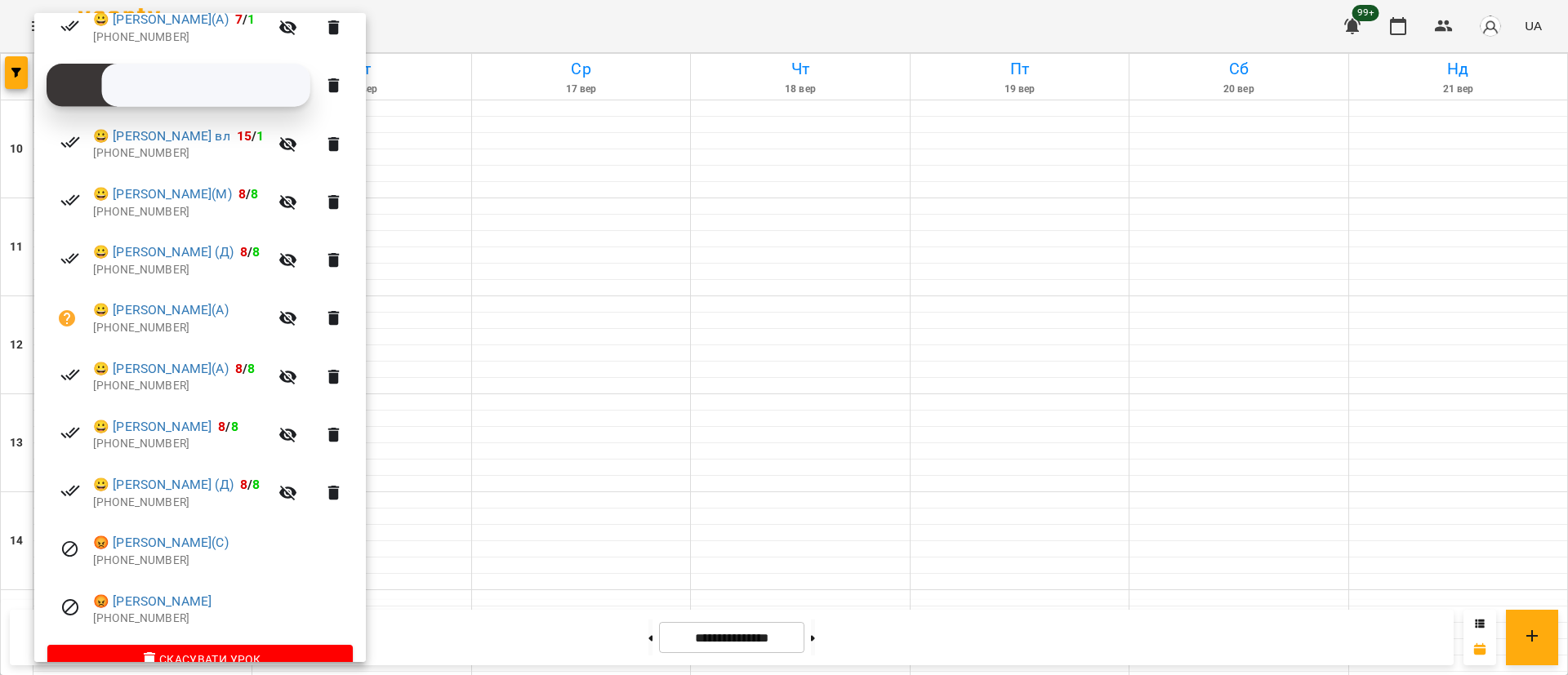
scroll to position [474, 0]
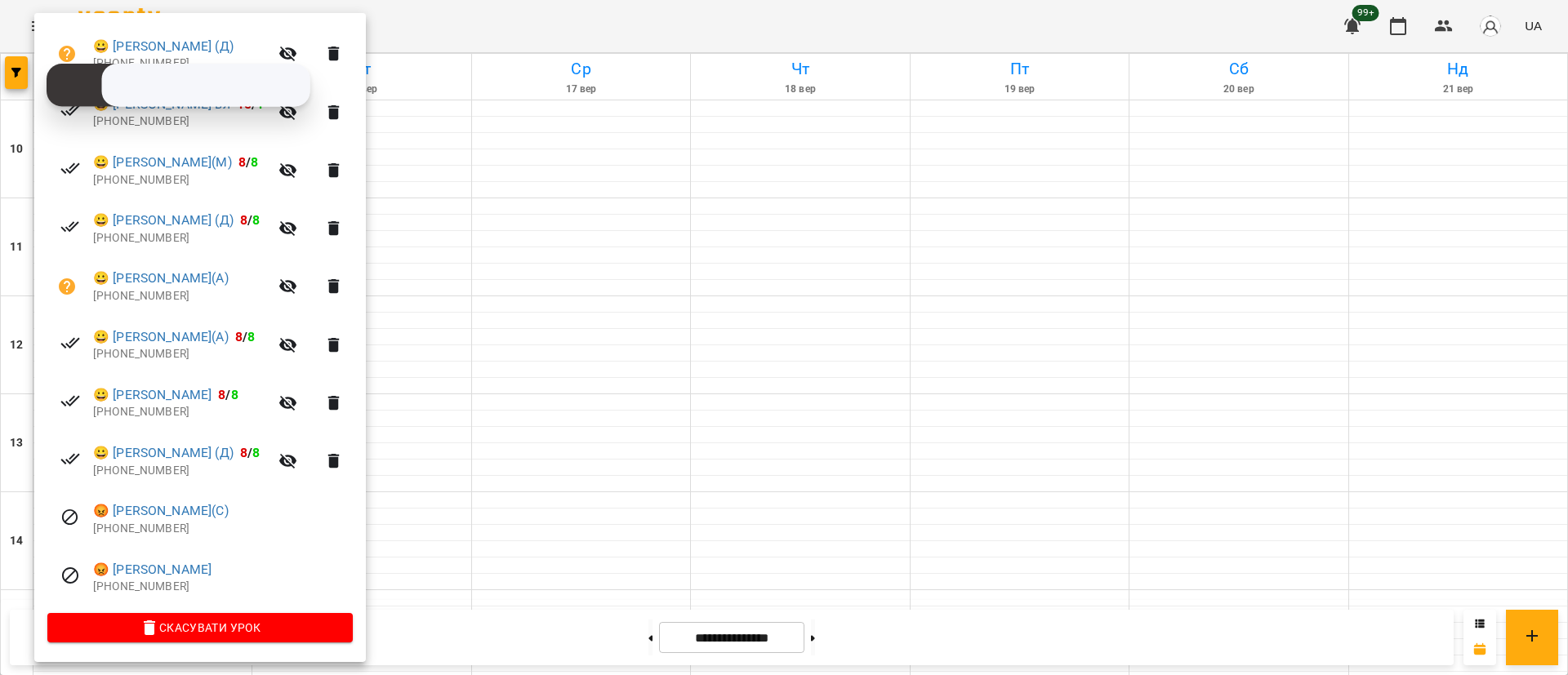
click at [544, 534] on div at bounding box center [784, 338] width 1568 height 675
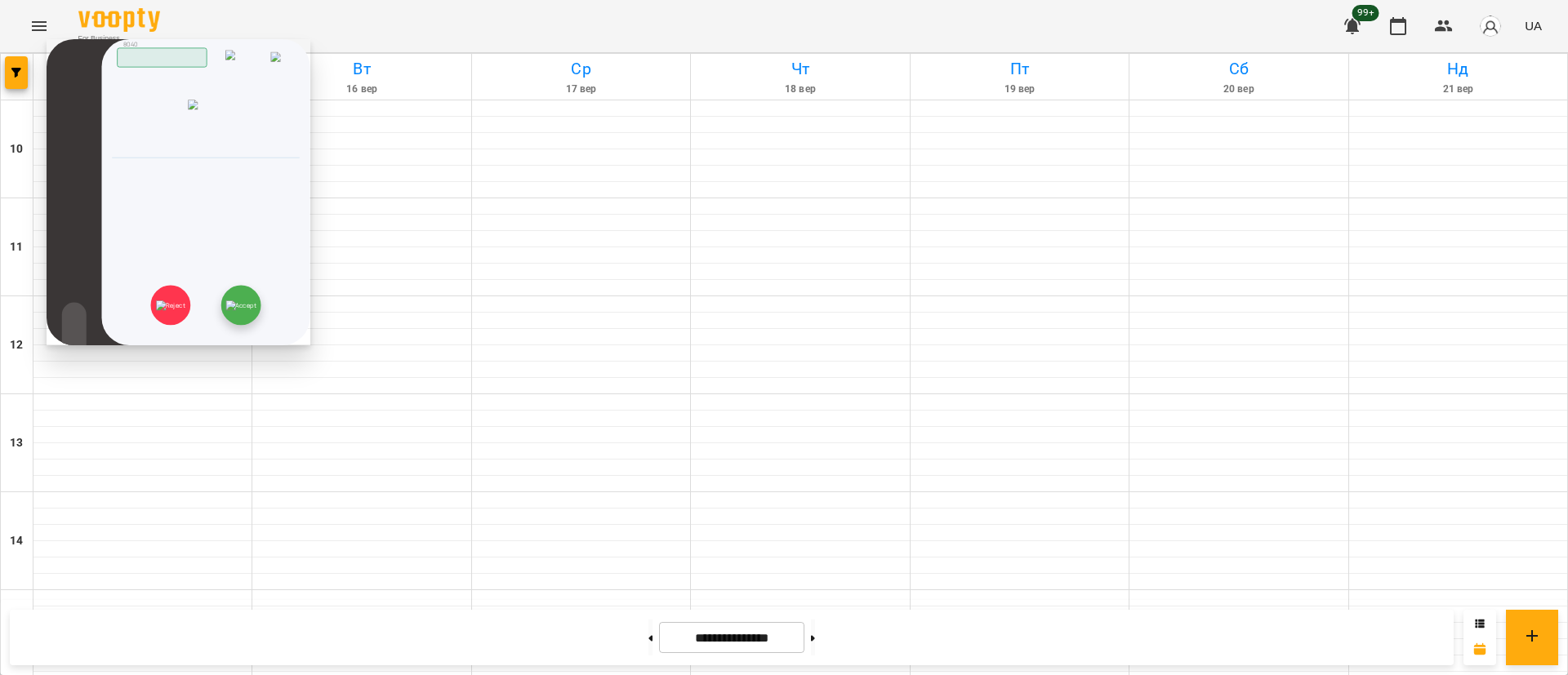
click at [227, 310] on img at bounding box center [241, 305] width 31 height 10
